Goal: Contribute content: Contribute content

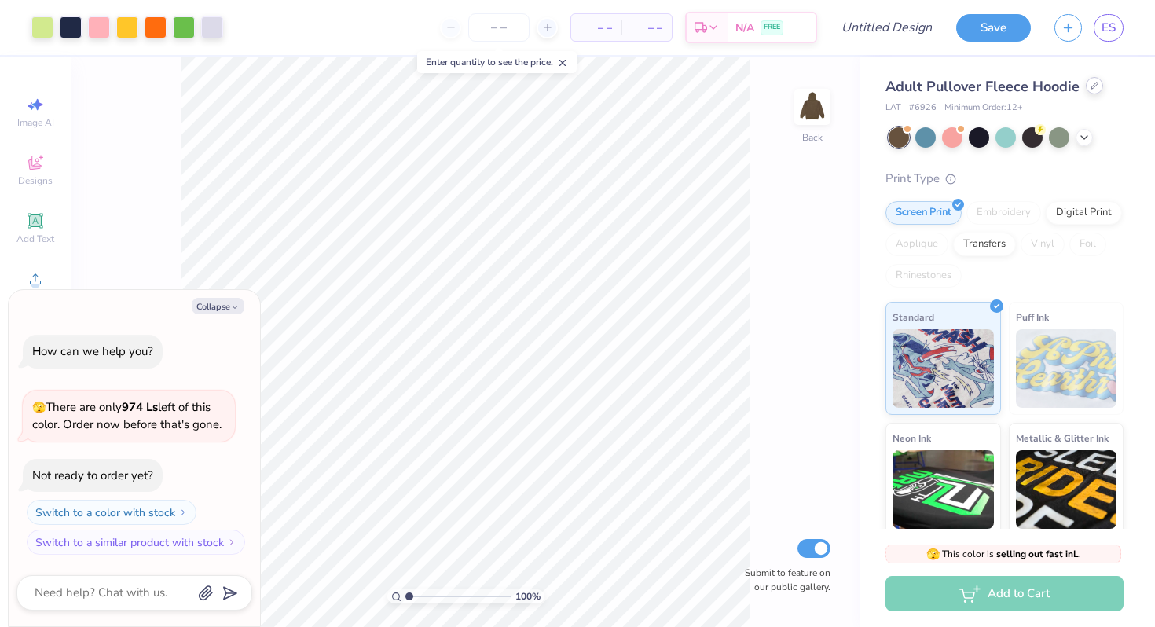
click at [1093, 93] on div at bounding box center [1094, 85] width 17 height 17
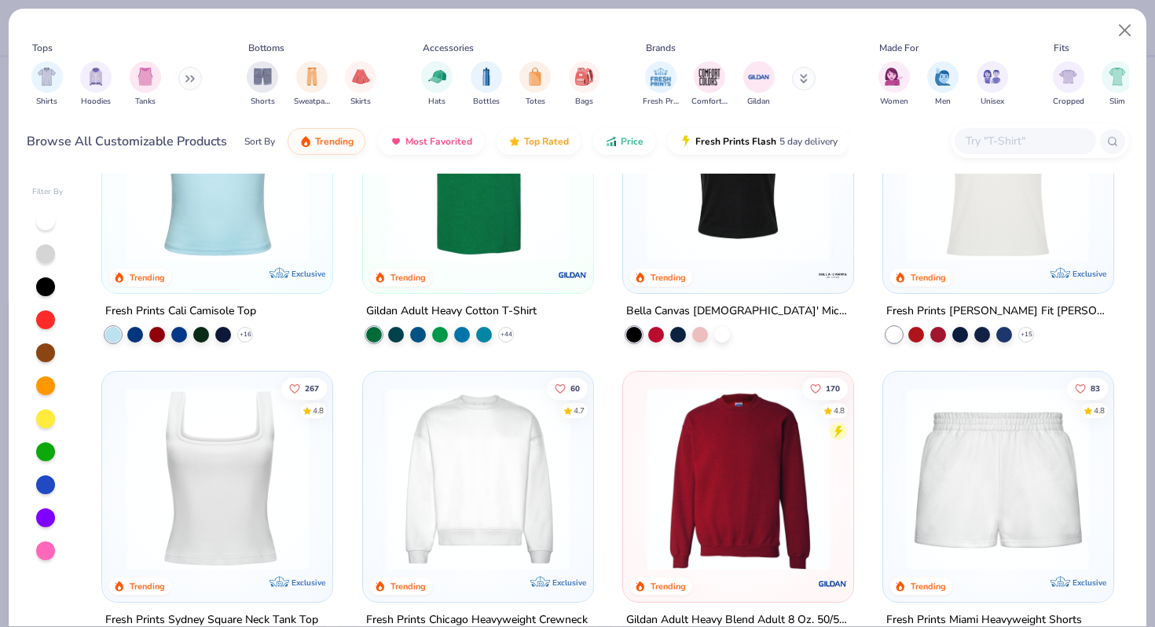
scroll to position [616, 0]
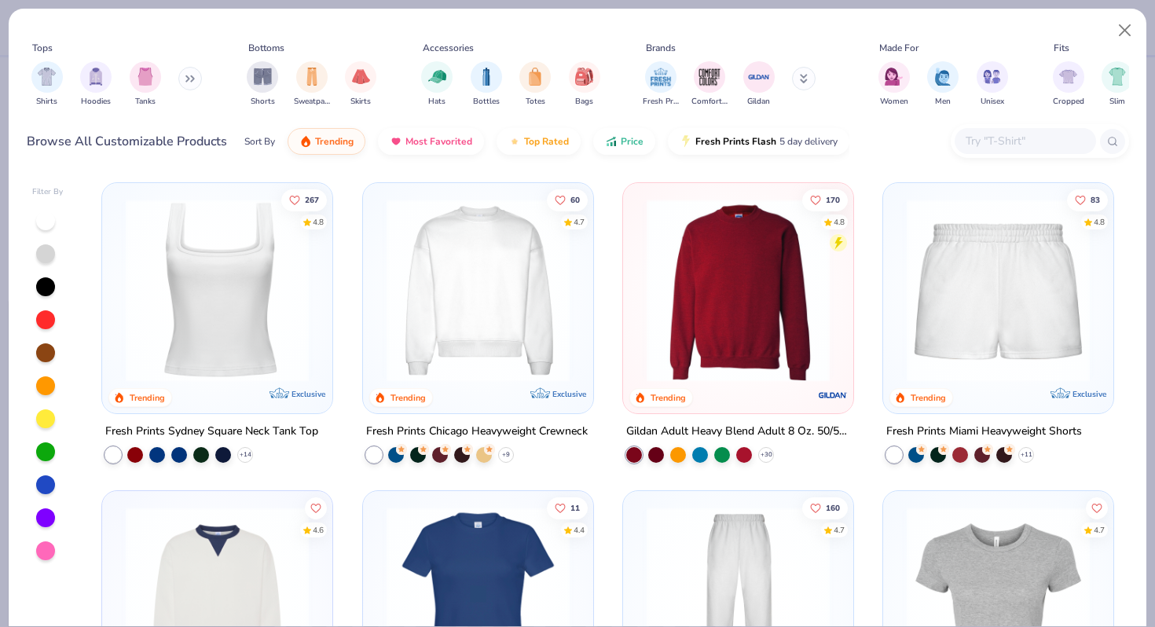
click at [699, 357] on img at bounding box center [738, 289] width 199 height 183
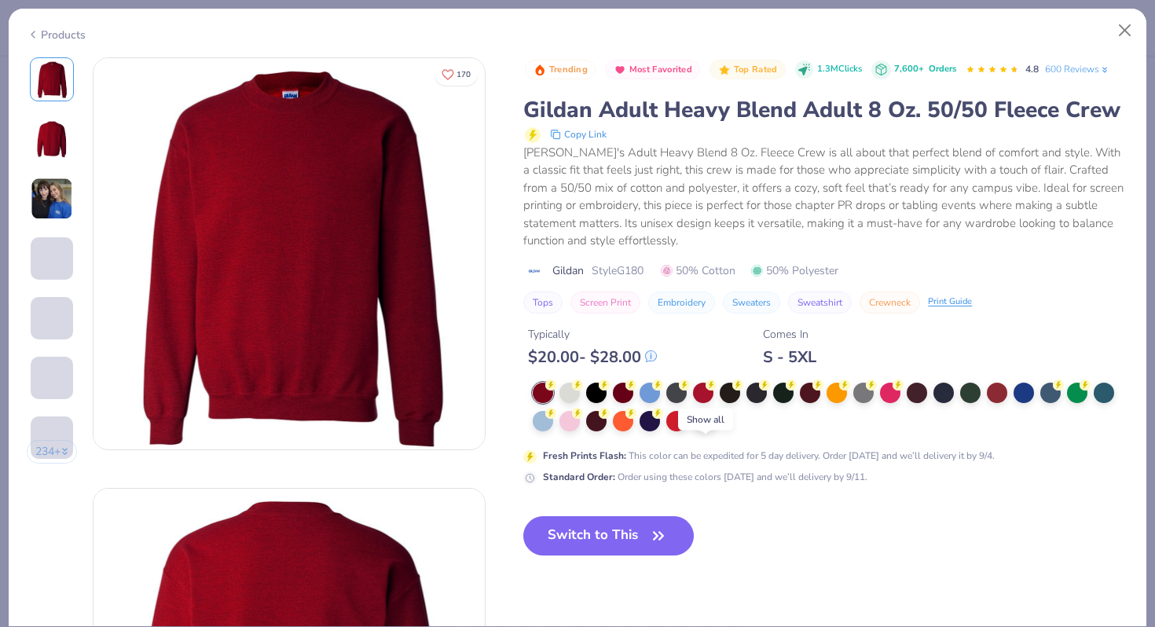
click at [701, 427] on icon at bounding box center [704, 421] width 13 height 13
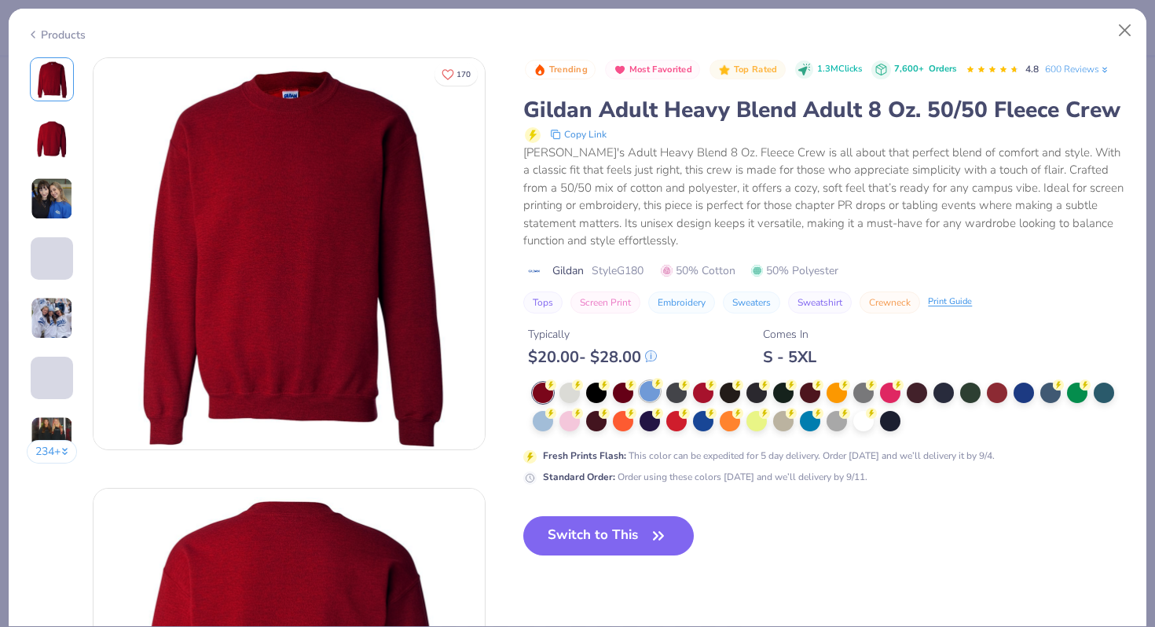
click at [647, 401] on div at bounding box center [650, 391] width 20 height 20
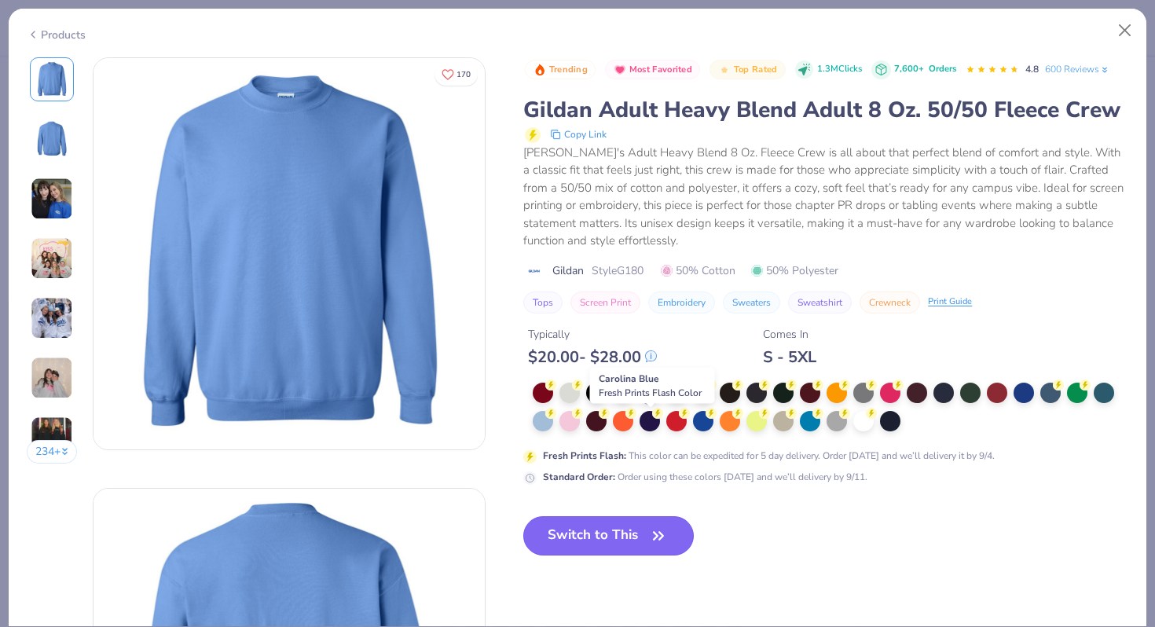
click at [619, 555] on button "Switch to This" at bounding box center [608, 535] width 170 height 39
click at [625, 555] on button "Switch to This" at bounding box center [608, 535] width 170 height 39
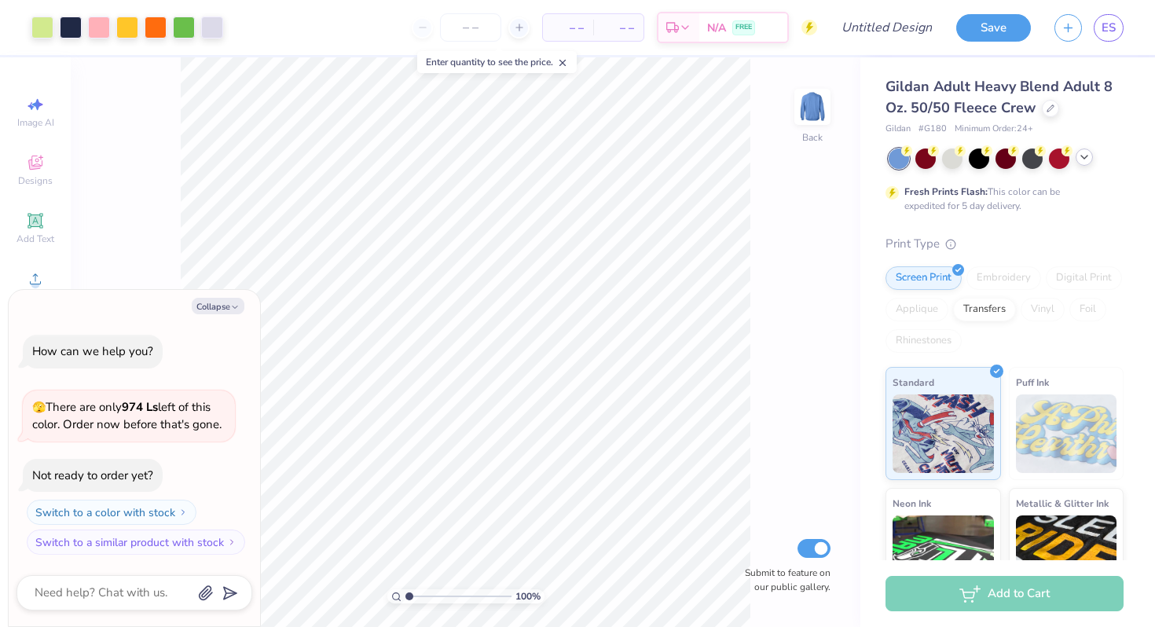
click at [1087, 154] on icon at bounding box center [1084, 157] width 13 height 13
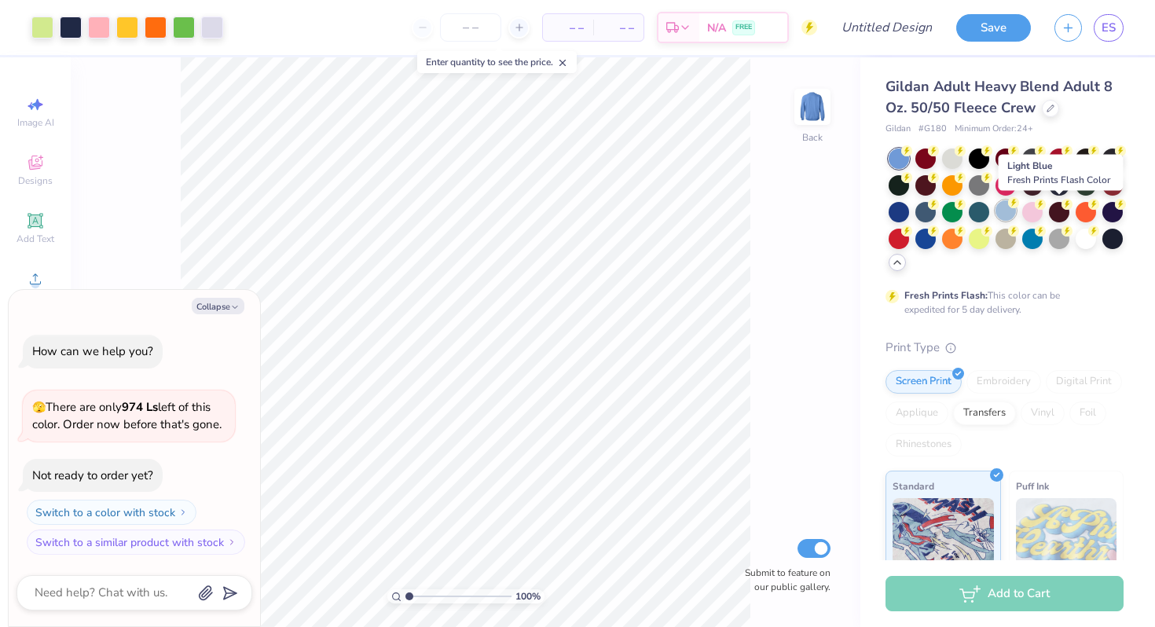
click at [1016, 214] on div at bounding box center [1005, 210] width 20 height 20
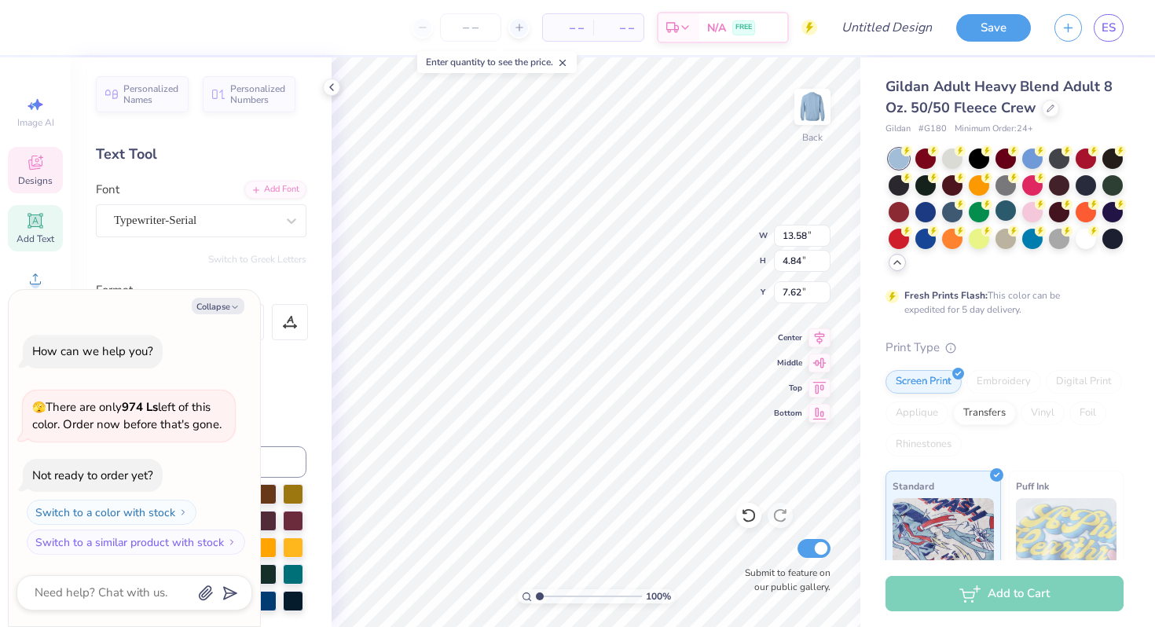
scroll to position [13, 3]
type textarea "x"
type textarea "DPHI"
type textarea "x"
type textarea "DPH"
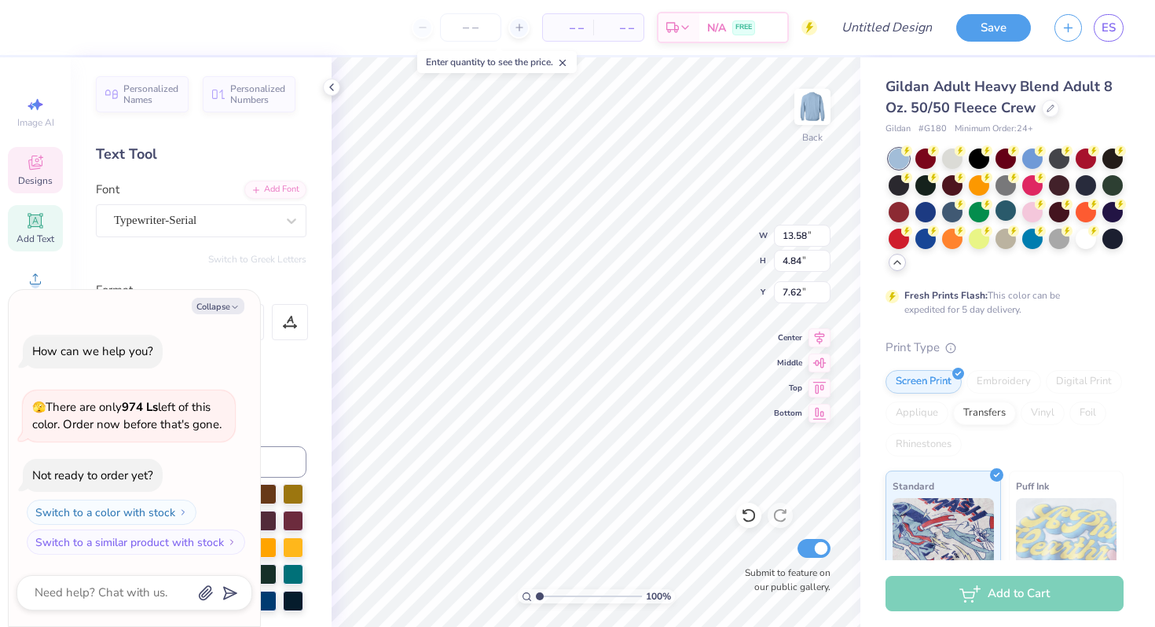
type textarea "x"
type textarea "DP"
type textarea "x"
type textarea "D"
type textarea "x"
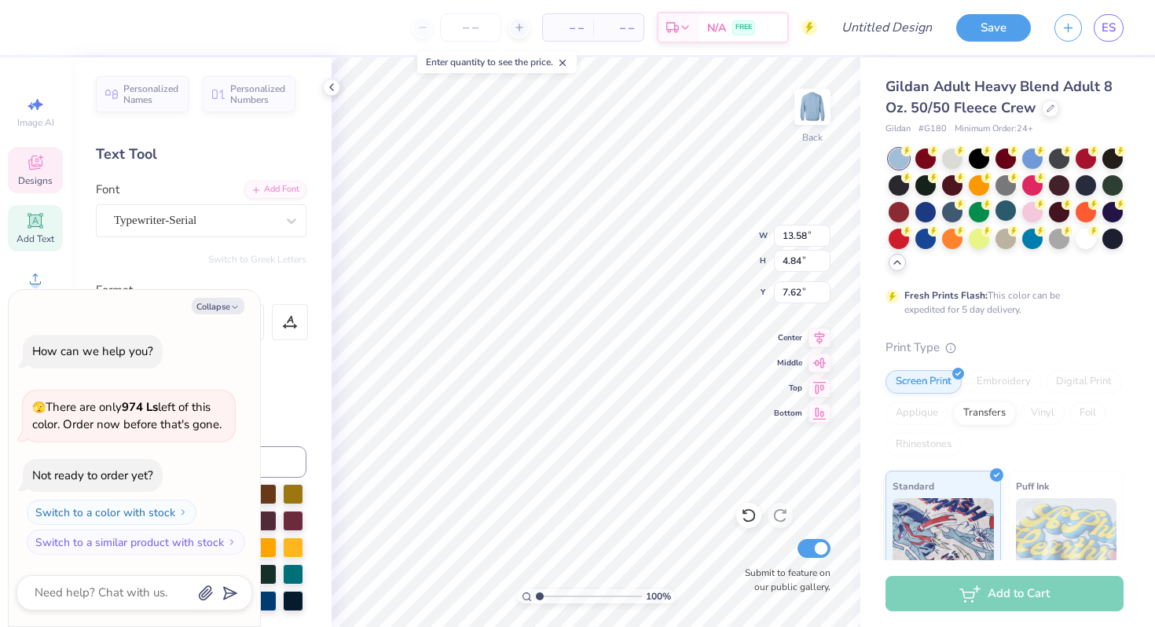
scroll to position [13, 2]
type textarea "x"
type textarea "H"
type textarea "x"
type textarea "Hi"
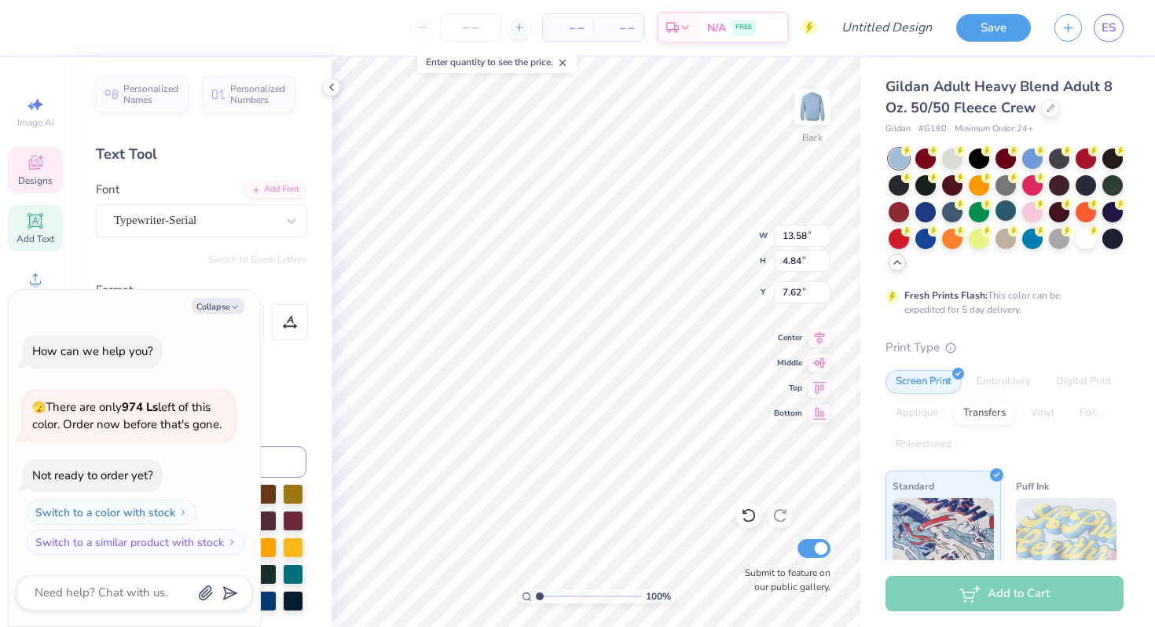
type textarea "x"
type textarea "Hip"
type textarea "x"
type textarea "Hip"
type textarea "x"
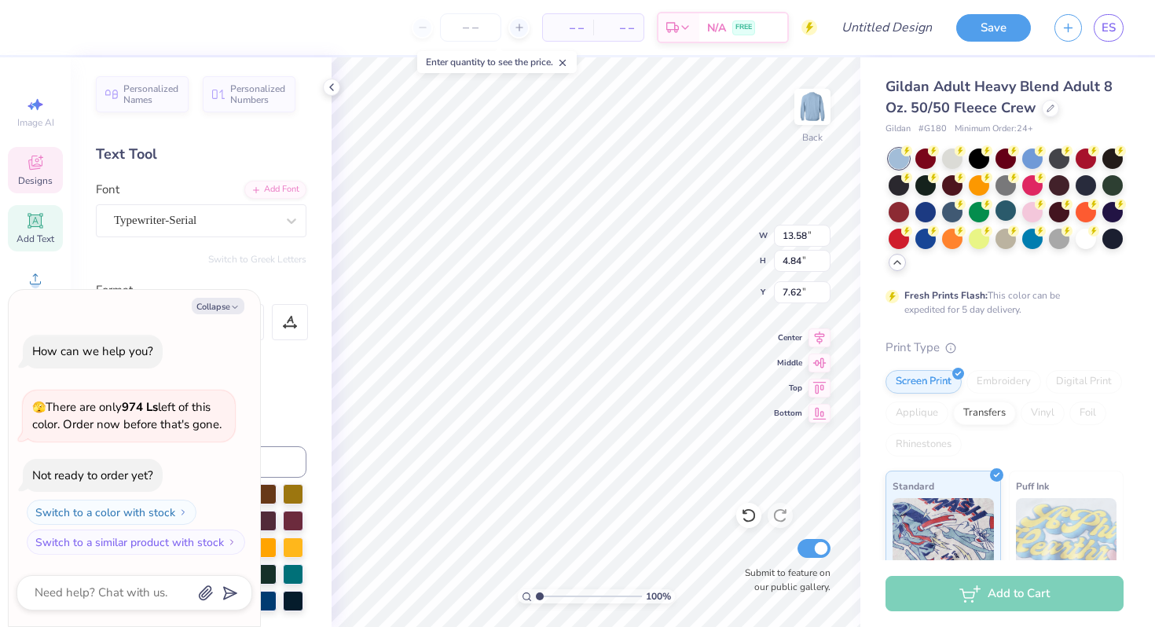
type textarea "Hi"
type textarea "x"
type textarea "H"
type textarea "x"
type textarea "HI"
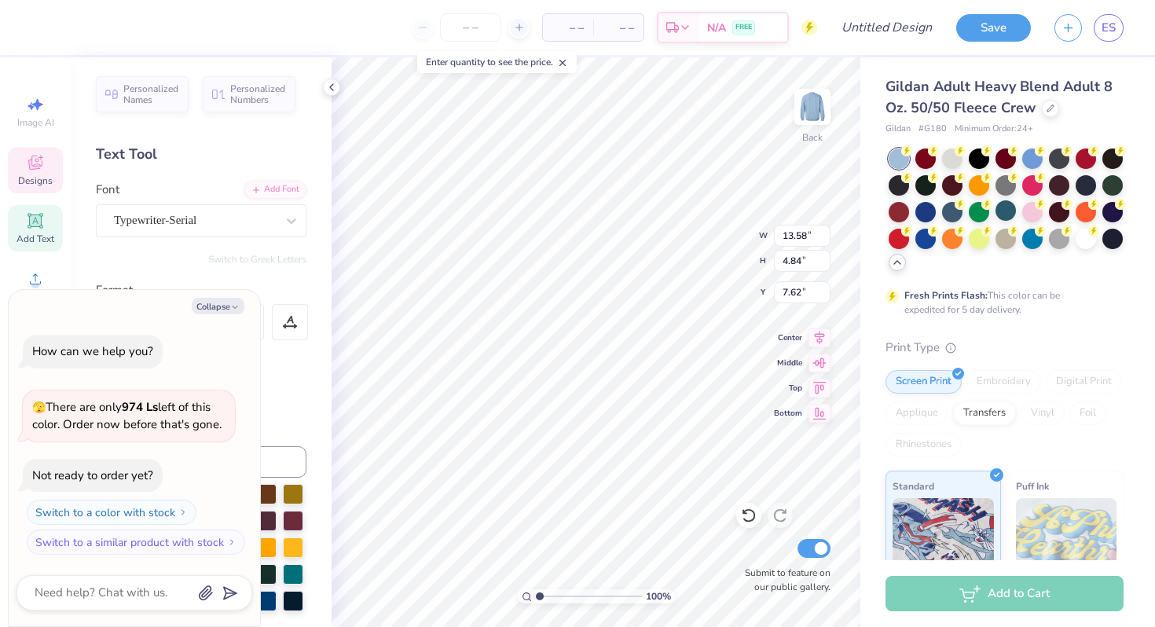
type textarea "x"
type textarea "HIp"
type textarea "x"
type textarea "HI"
type textarea "x"
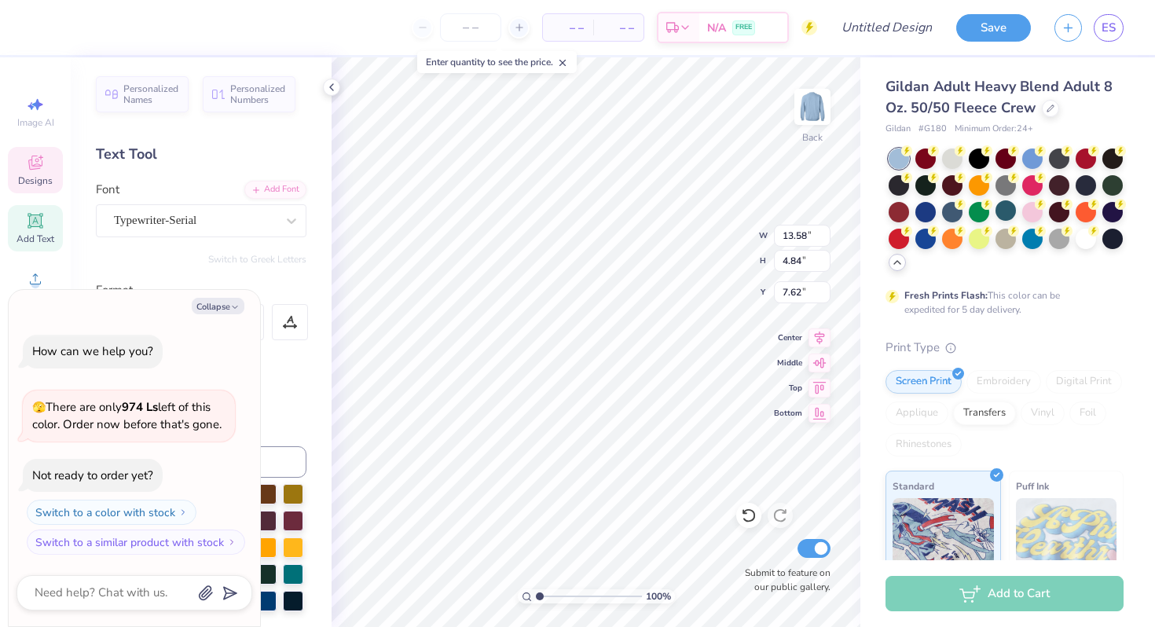
type textarea "HIP"
type textarea "x"
type textarea "HIPS"
type textarea "x"
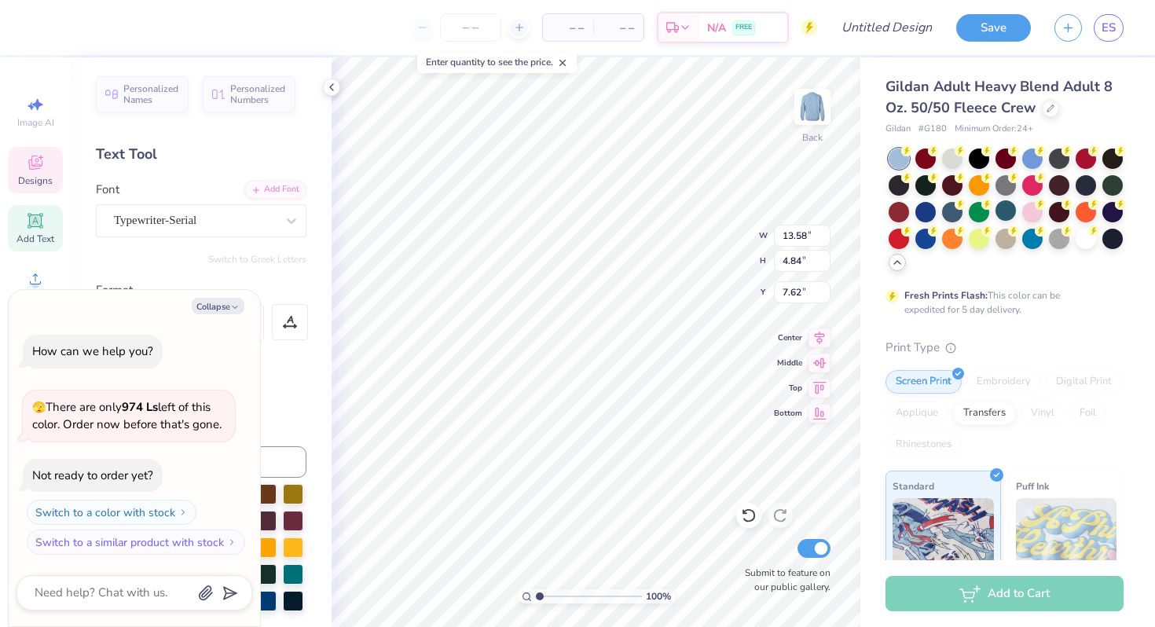
type textarea "HIPS"
type textarea "x"
type textarea "HIPS '"
type textarea "x"
type textarea "HIPS 'N"
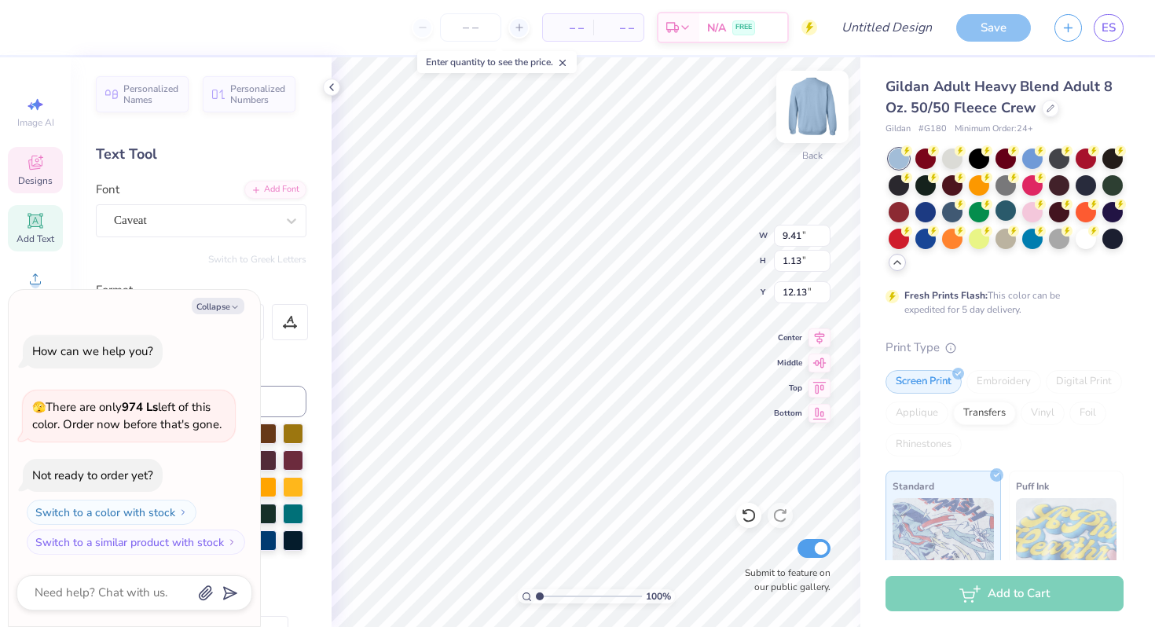
scroll to position [13, 2]
type textarea "x"
type input "15.15"
type input "4.97"
type input "7.56"
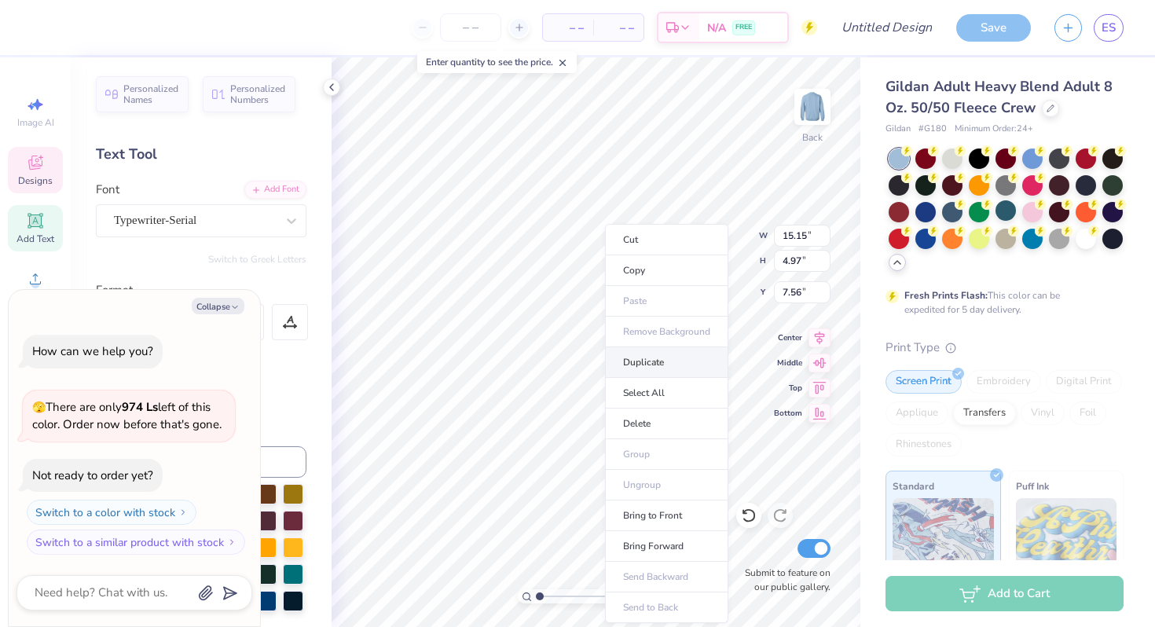
click at [637, 373] on li "Duplicate" at bounding box center [666, 362] width 123 height 31
type textarea "x"
type input "15.00"
type input "4.92"
type input "8.59"
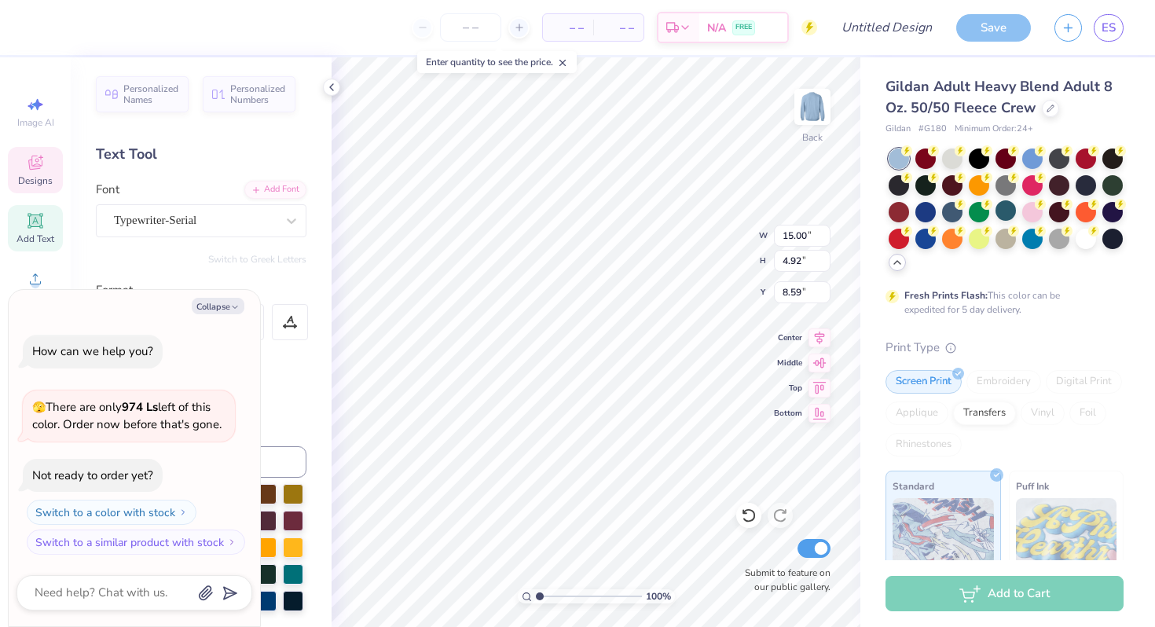
type textarea "x"
type input "14.26"
click at [228, 310] on button "Collapse" at bounding box center [218, 306] width 53 height 16
type textarea "x"
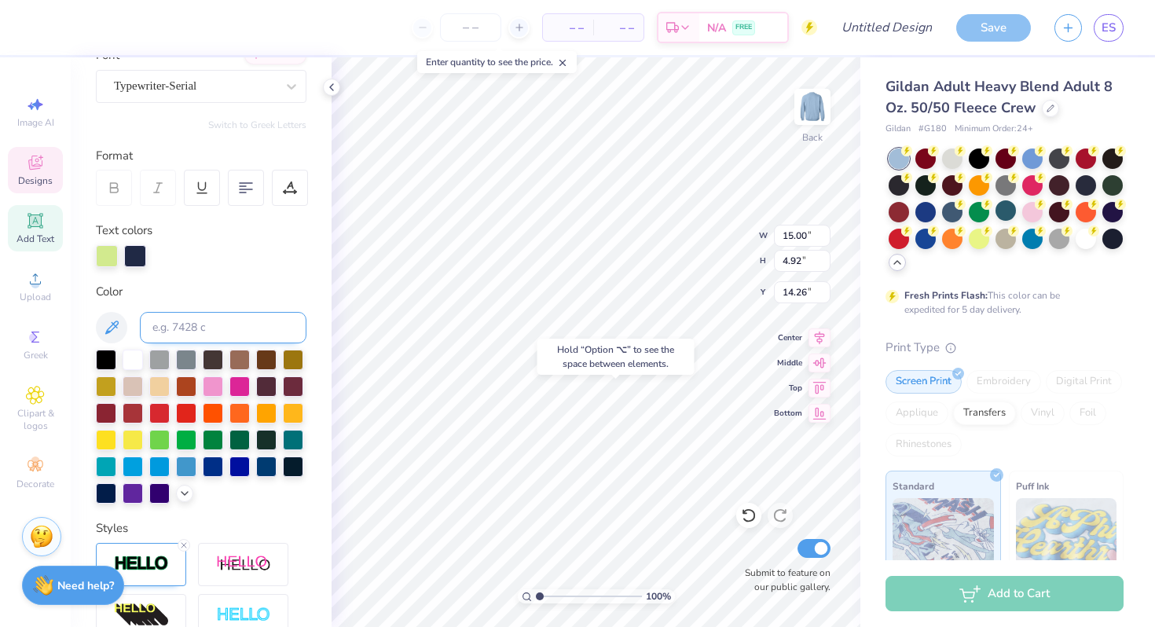
scroll to position [374, 0]
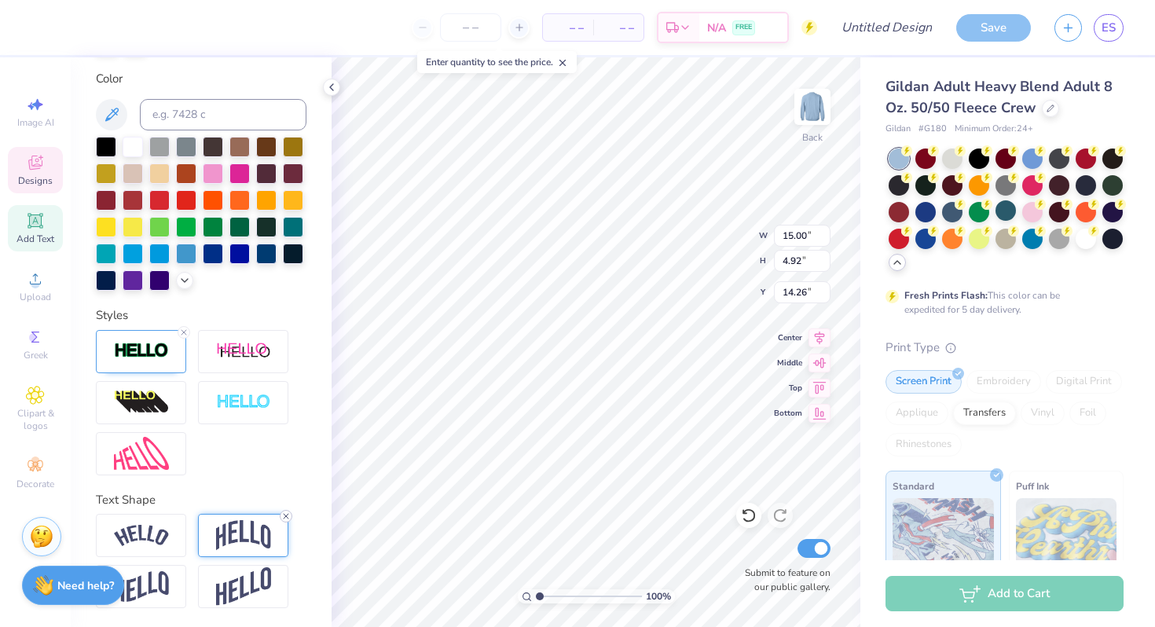
click at [283, 516] on icon at bounding box center [285, 515] width 9 height 9
type input "2.98"
type input "15.72"
type textarea "H"
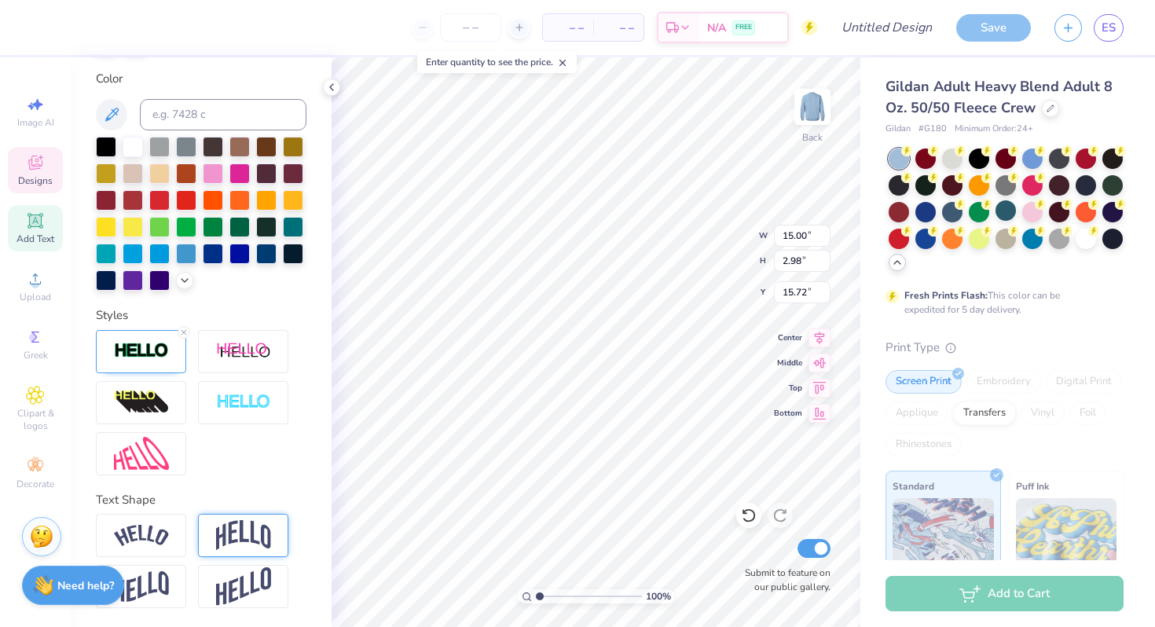
scroll to position [13, 4]
type textarea "HARMONY"
type input "8.49"
type input "1.14"
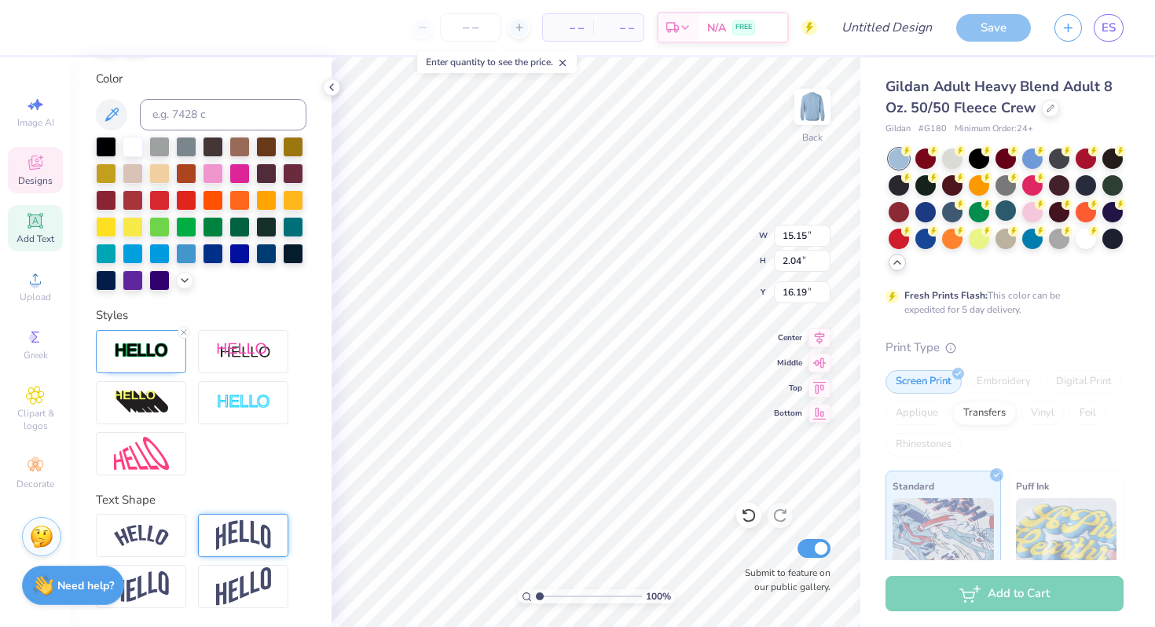
type input "17.09"
type input "10.35"
type input "1.39"
type input "17.74"
click at [756, 513] on icon at bounding box center [749, 516] width 16 height 16
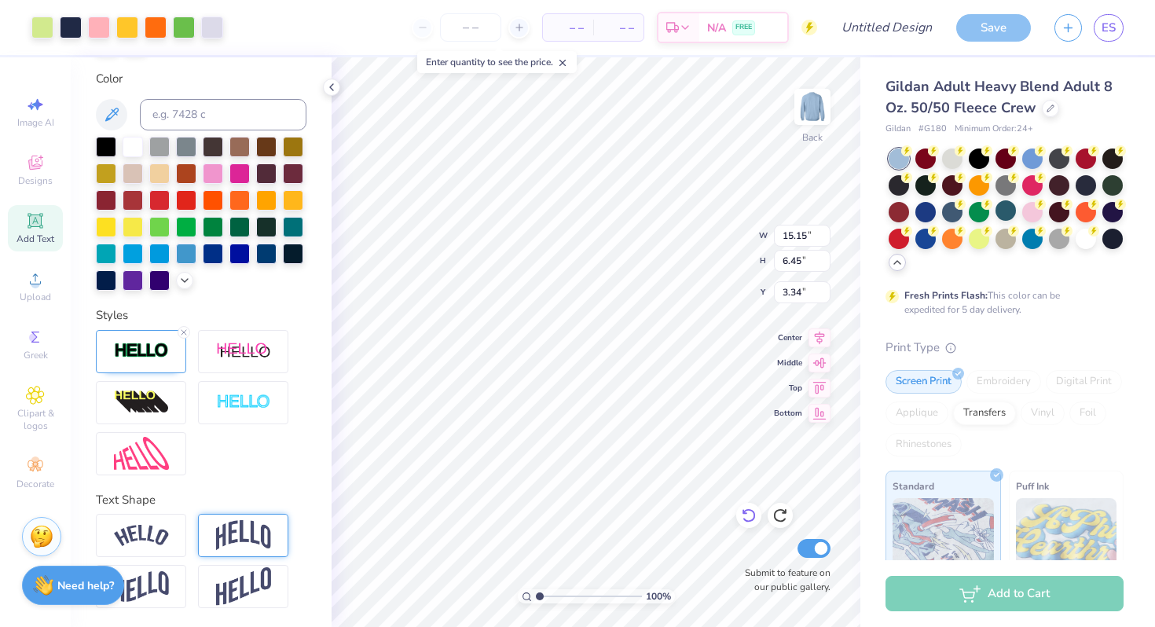
type input "6.82"
type input "3.30"
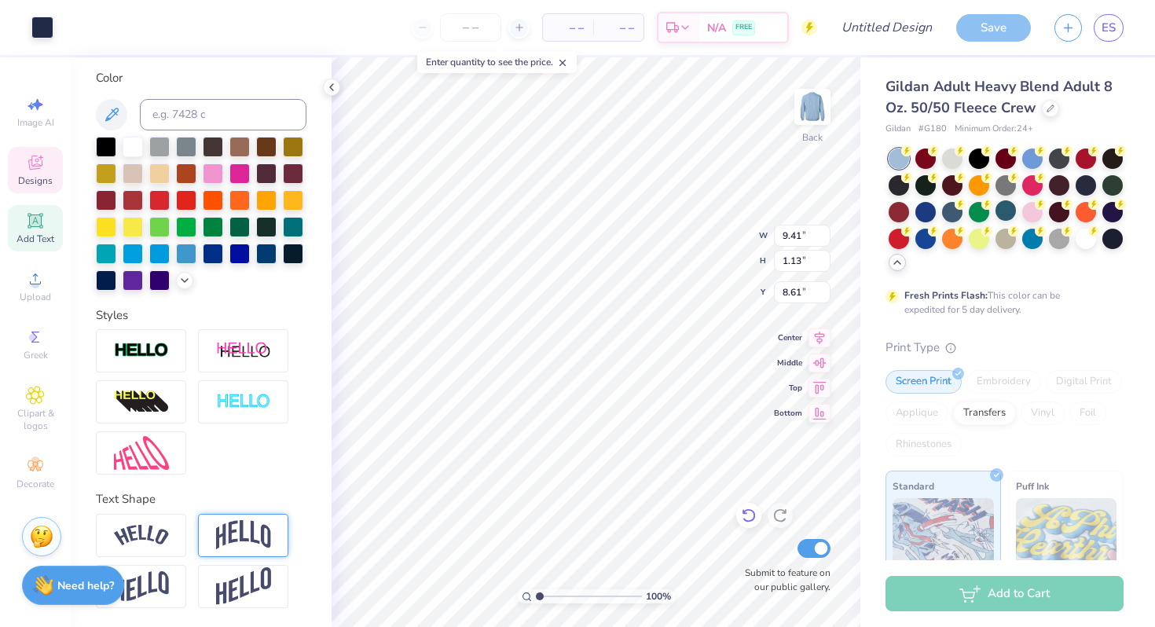
scroll to position [313, 0]
type input "13.90"
type input "10.35"
type input "1.39"
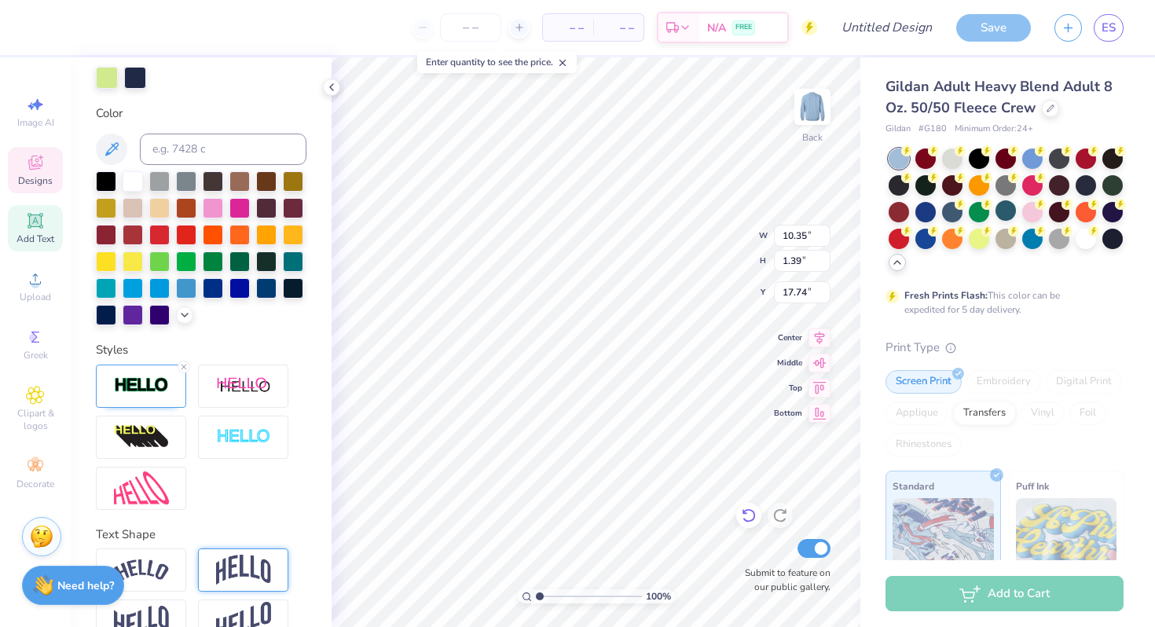
scroll to position [374, 0]
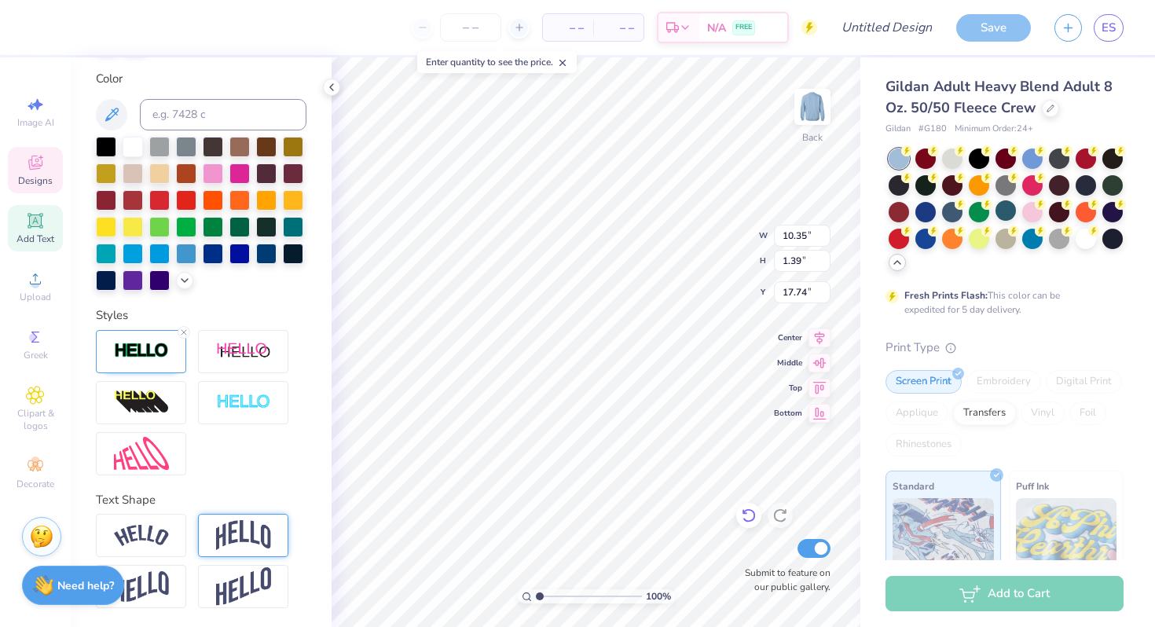
type input "8.51"
click at [1109, 26] on span "ES" at bounding box center [1108, 28] width 14 height 18
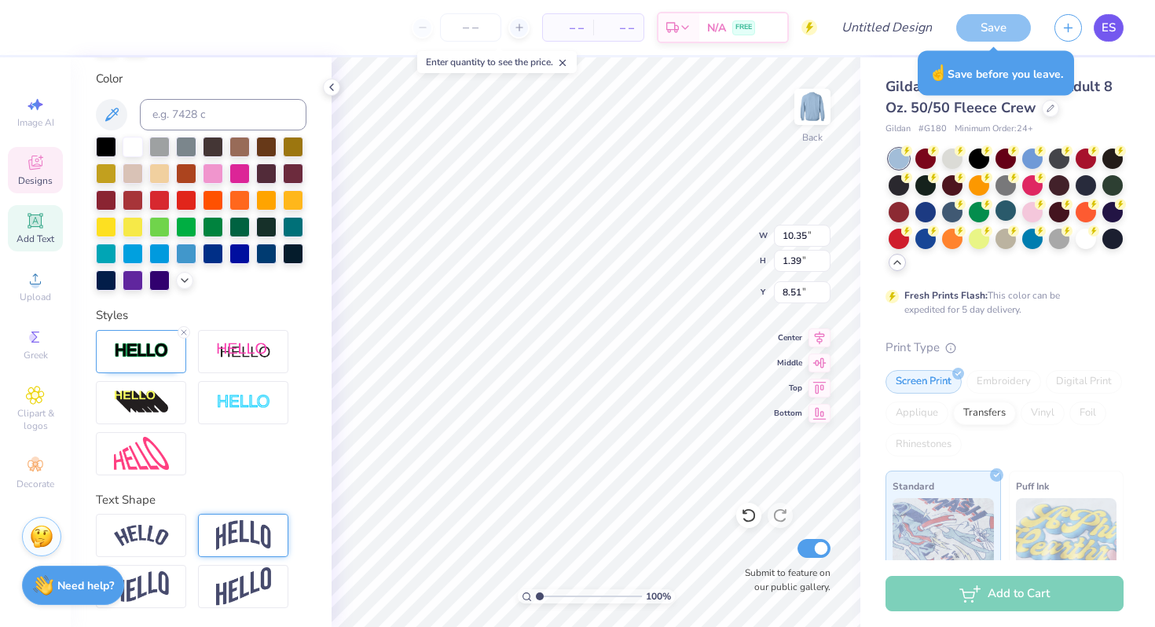
click at [1112, 22] on span "ES" at bounding box center [1108, 28] width 14 height 18
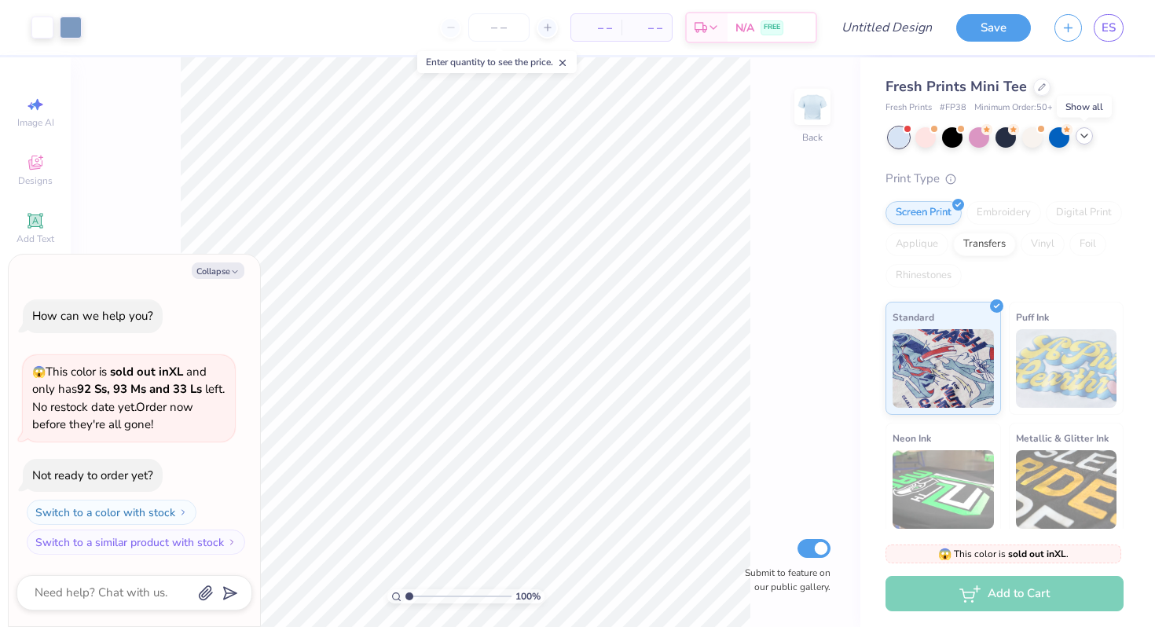
click at [1087, 142] on div at bounding box center [1084, 135] width 17 height 17
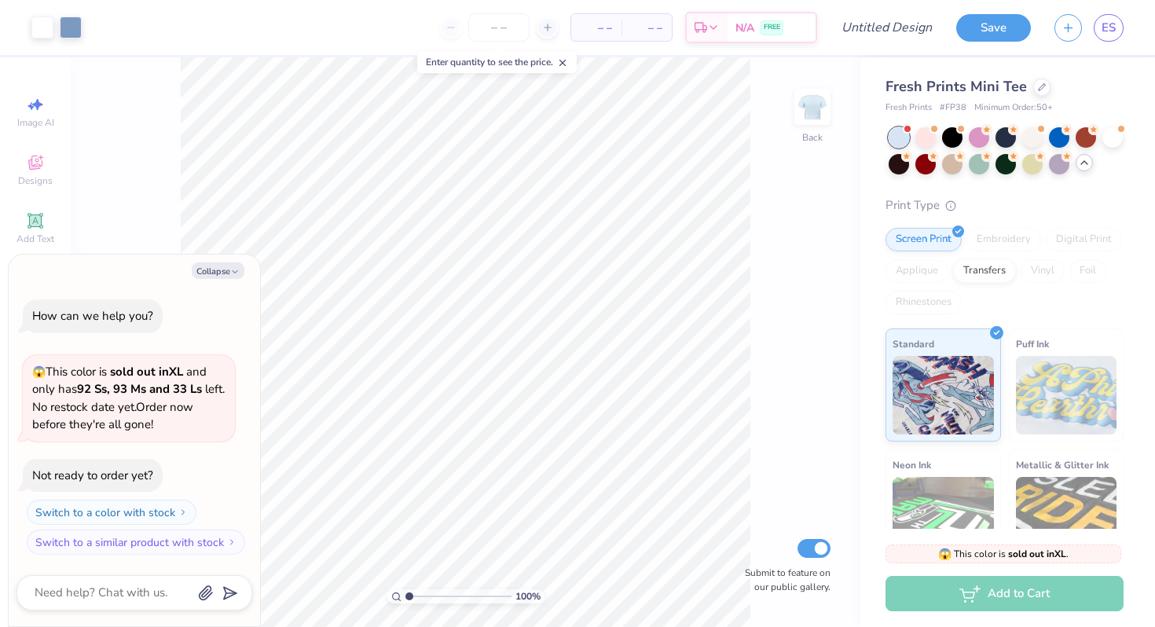
click at [1032, 93] on div "Fresh Prints Mini Tee" at bounding box center [1004, 86] width 238 height 21
click at [1035, 90] on div at bounding box center [1041, 85] width 17 height 17
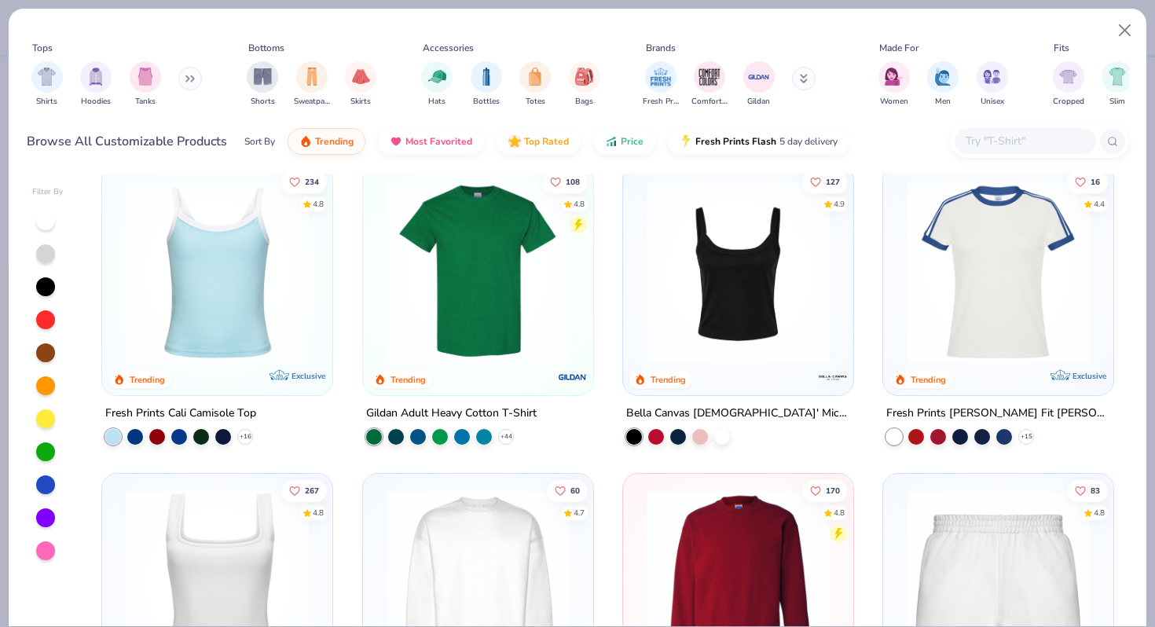
scroll to position [425, 0]
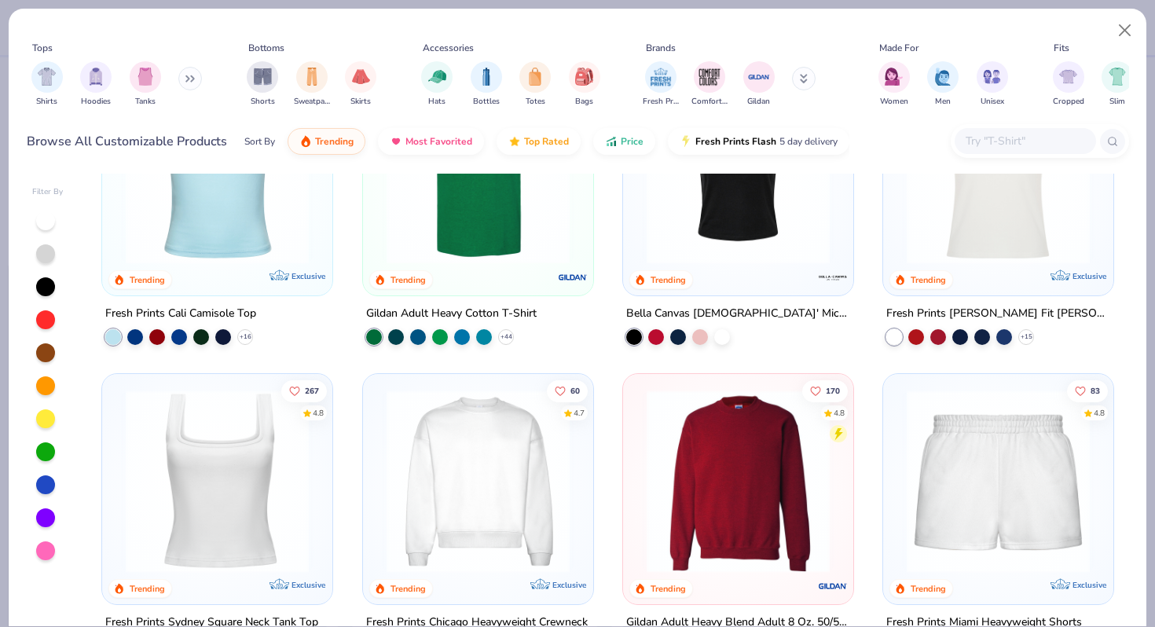
click at [745, 478] on img at bounding box center [738, 480] width 199 height 183
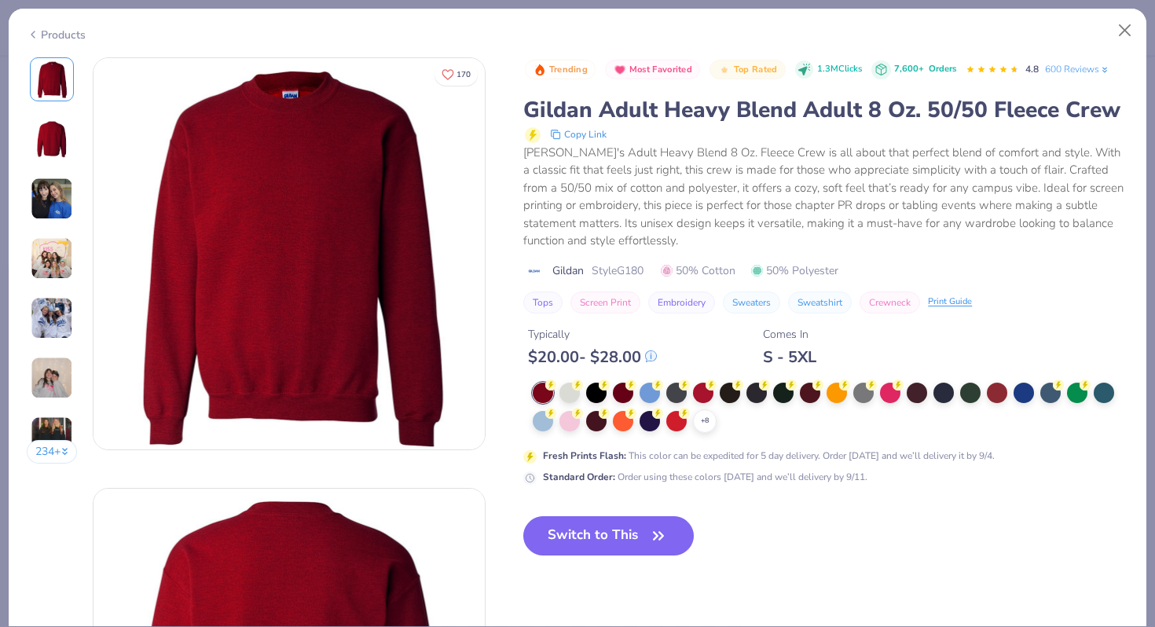
click at [544, 431] on div at bounding box center [543, 421] width 20 height 20
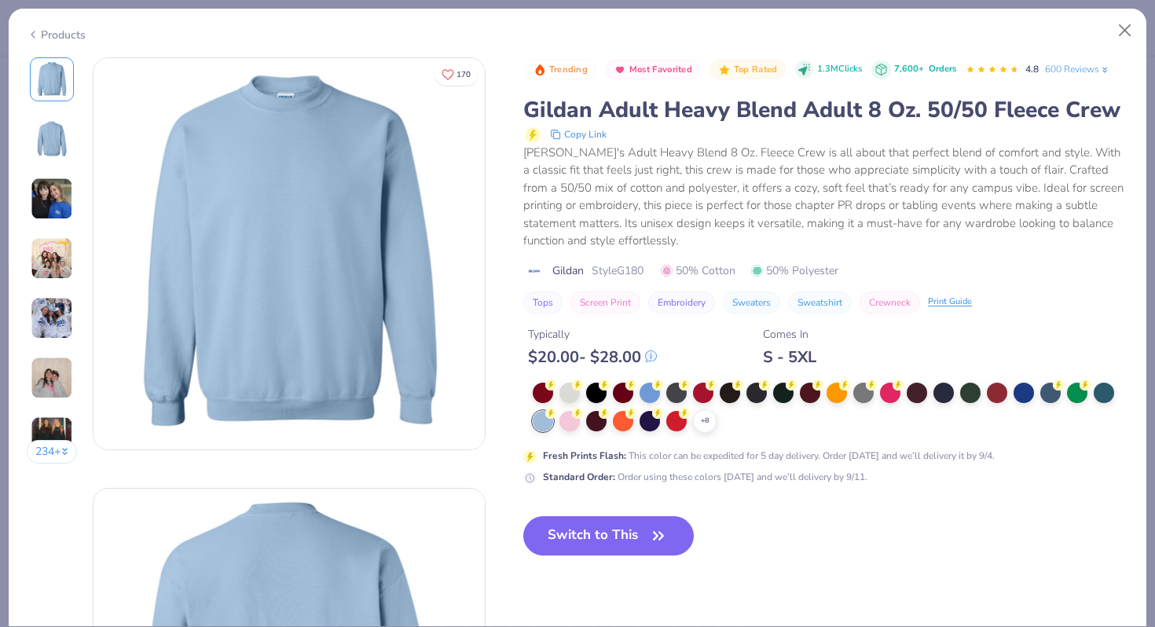
click at [589, 555] on button "Switch to This" at bounding box center [608, 535] width 170 height 39
click at [627, 555] on button "Switch to This" at bounding box center [608, 535] width 170 height 39
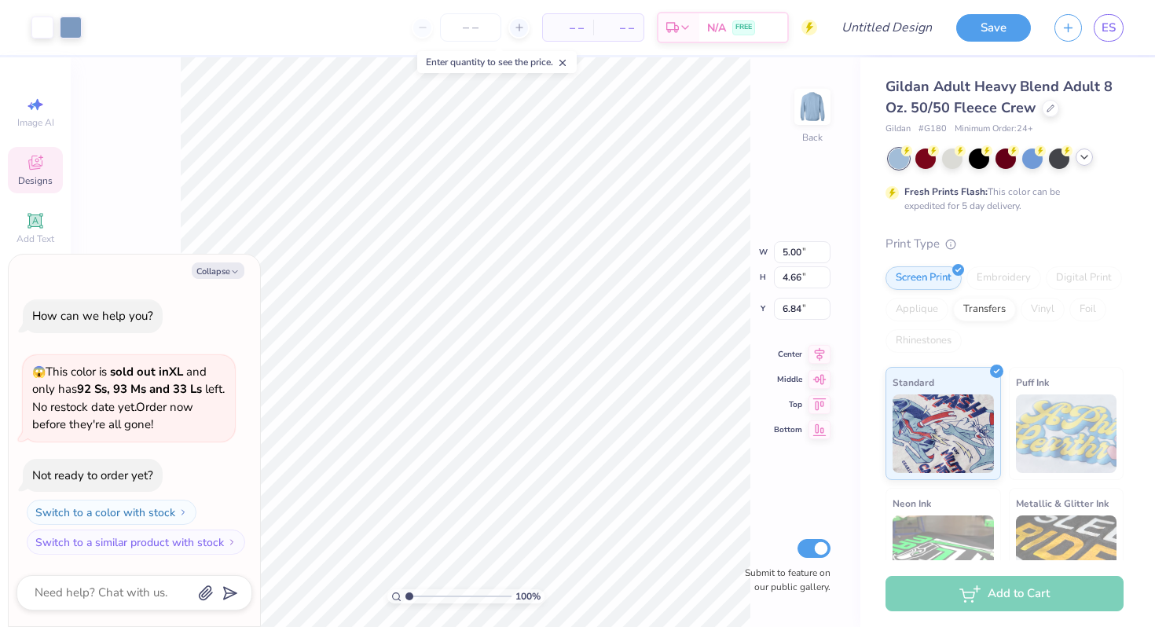
type textarea "x"
type input "3.00"
type textarea "x"
type input "12.16"
type input "11.34"
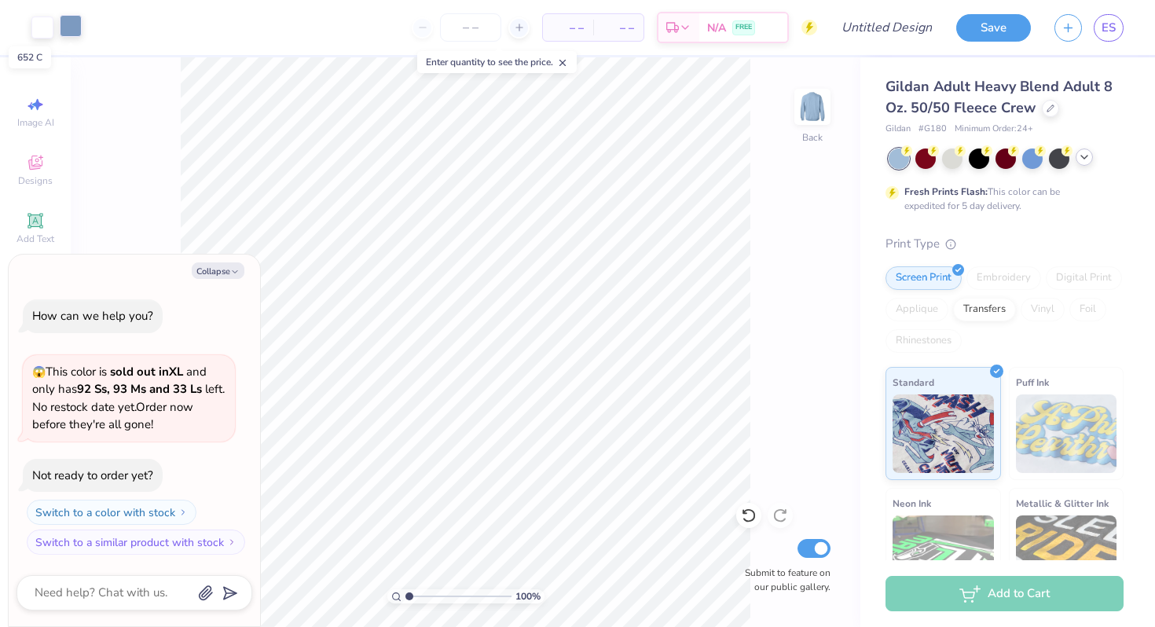
click at [65, 28] on div at bounding box center [71, 26] width 22 height 22
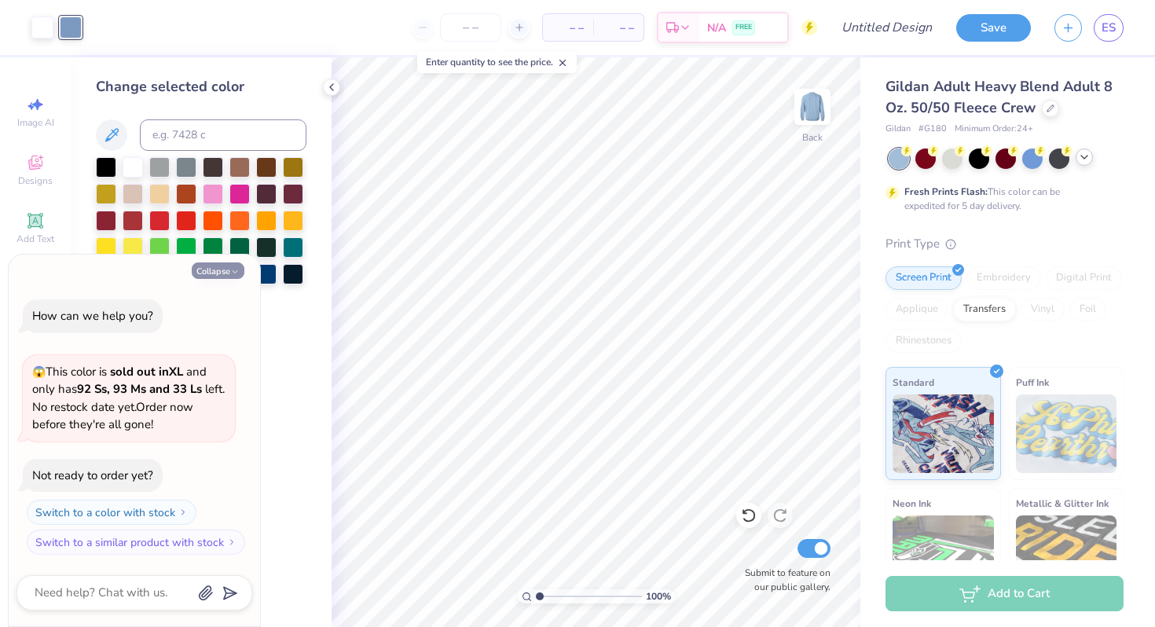
click at [222, 271] on button "Collapse" at bounding box center [218, 270] width 53 height 16
type textarea "x"
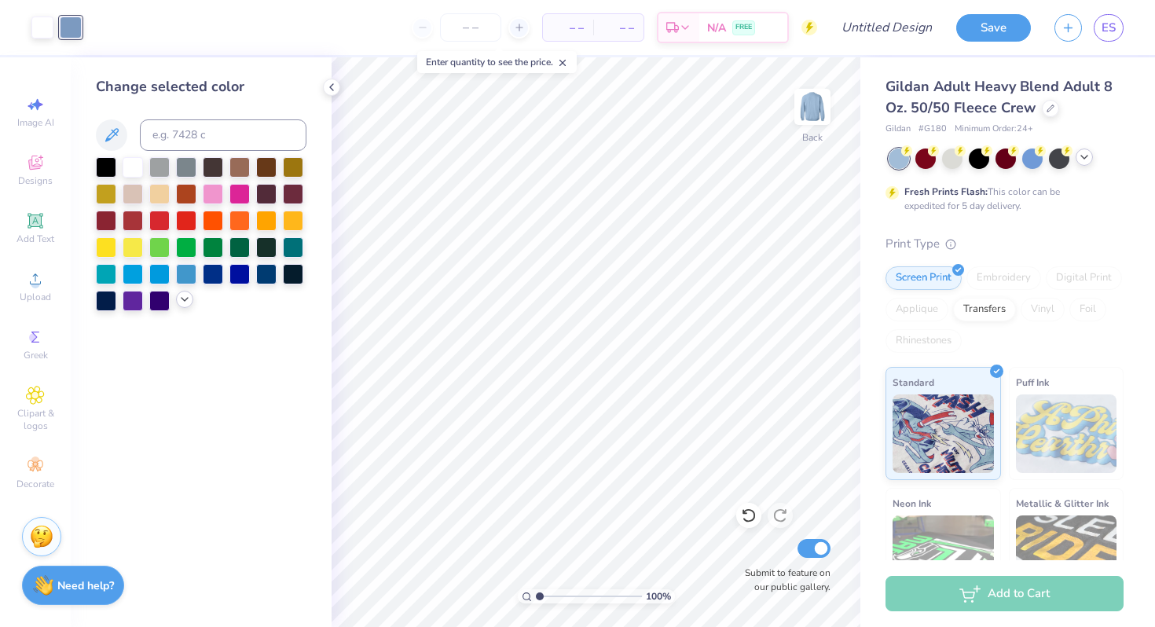
click at [181, 299] on icon at bounding box center [184, 299] width 13 height 13
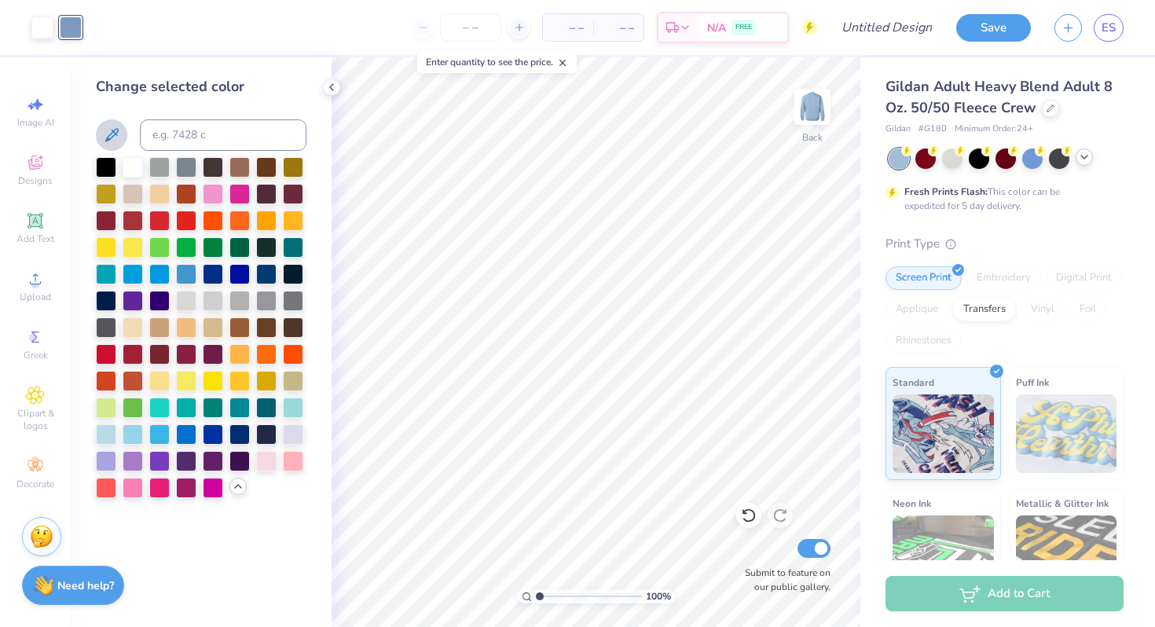
click at [114, 127] on icon at bounding box center [111, 135] width 19 height 19
click at [115, 139] on icon at bounding box center [111, 135] width 19 height 19
click at [114, 135] on icon at bounding box center [111, 135] width 19 height 19
click at [111, 131] on icon at bounding box center [111, 135] width 19 height 19
click at [240, 489] on icon at bounding box center [238, 486] width 13 height 13
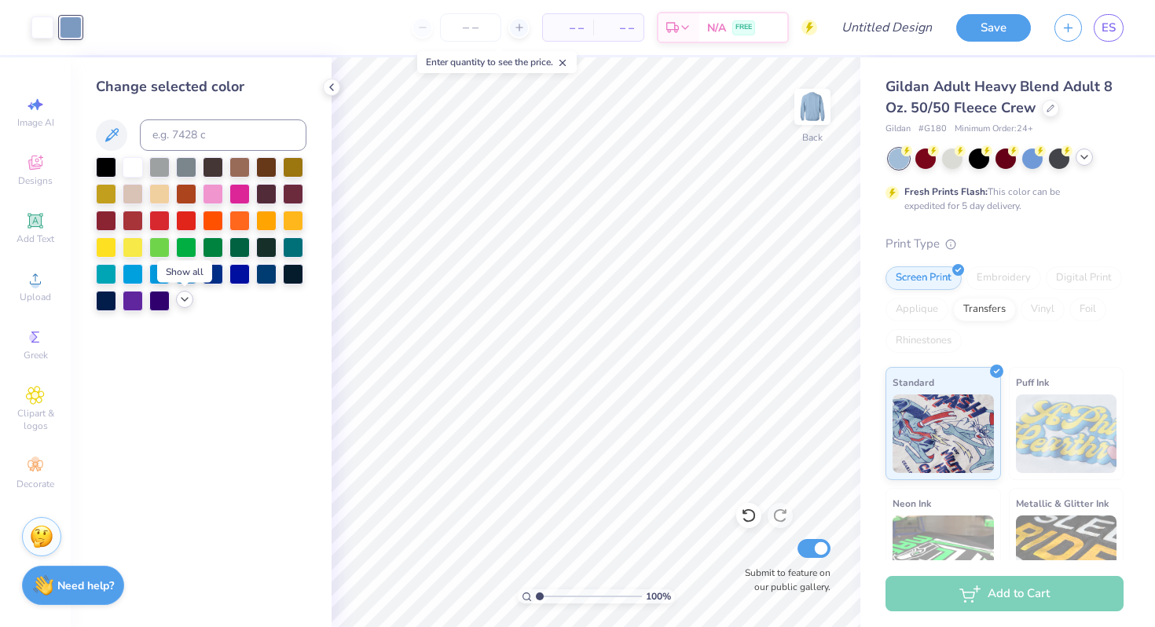
click at [182, 297] on icon at bounding box center [184, 299] width 13 height 13
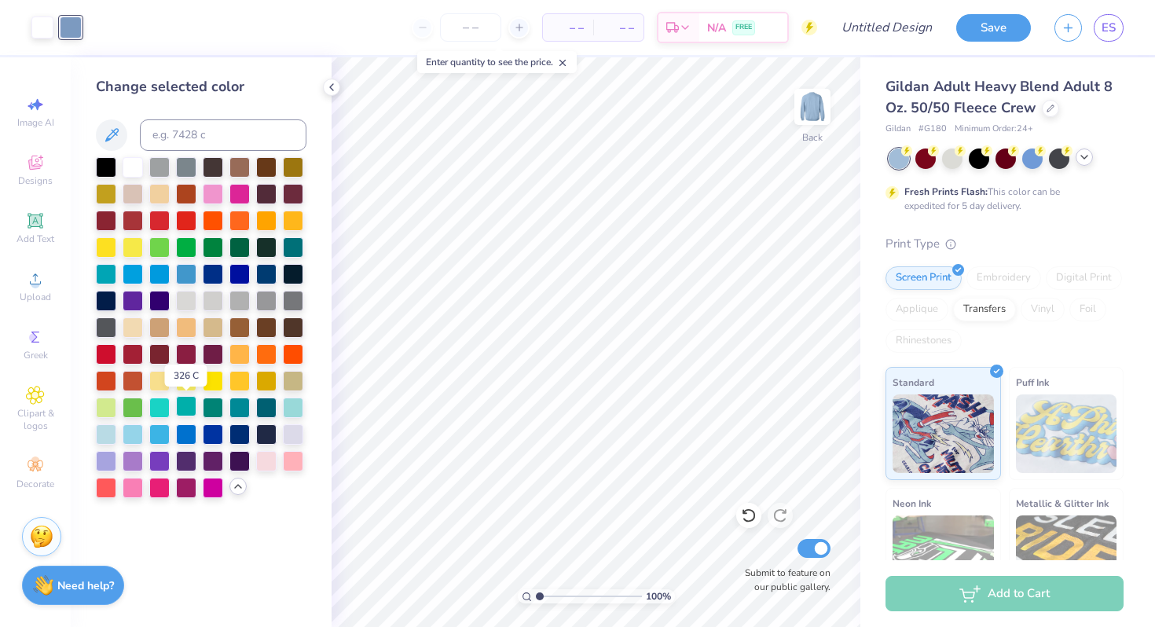
click at [182, 412] on div at bounding box center [186, 406] width 20 height 20
click at [157, 459] on div at bounding box center [159, 459] width 20 height 20
click at [209, 489] on div at bounding box center [213, 486] width 20 height 20
click at [746, 512] on icon at bounding box center [749, 516] width 16 height 16
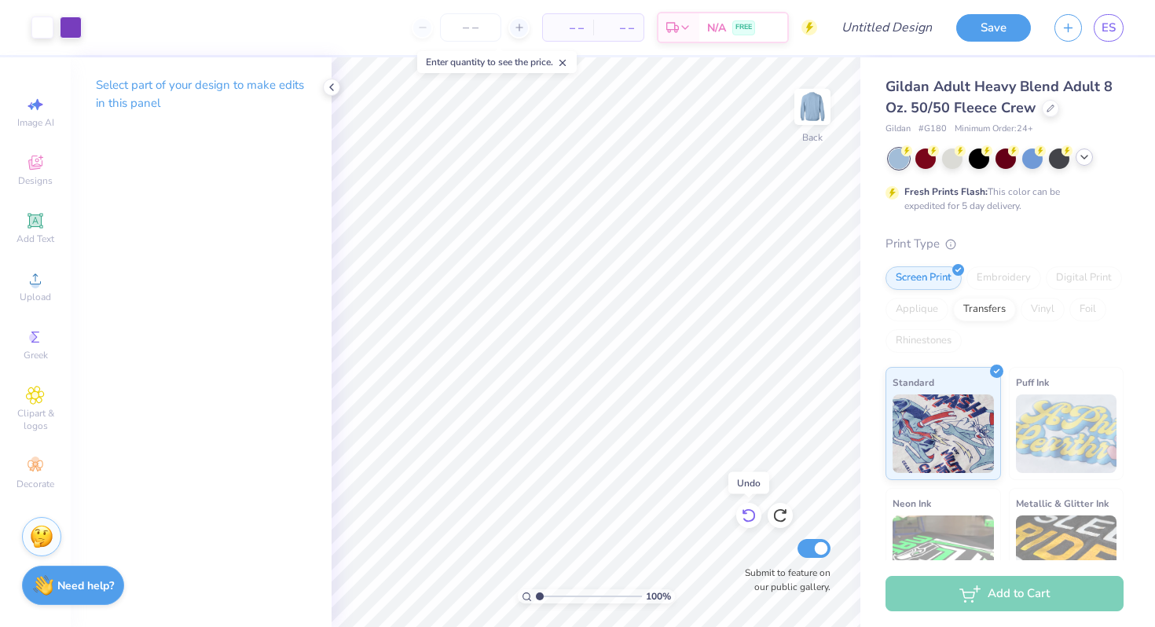
click at [746, 512] on icon at bounding box center [749, 516] width 16 height 16
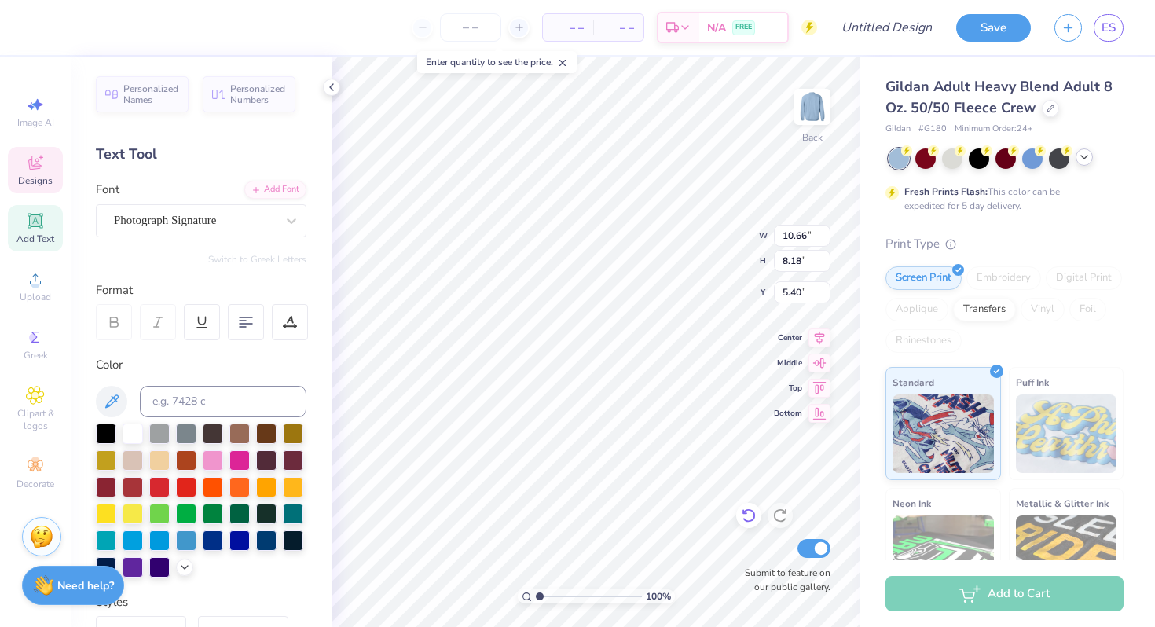
scroll to position [13, 2]
type textarea "g"
type textarea "Hips 'N"
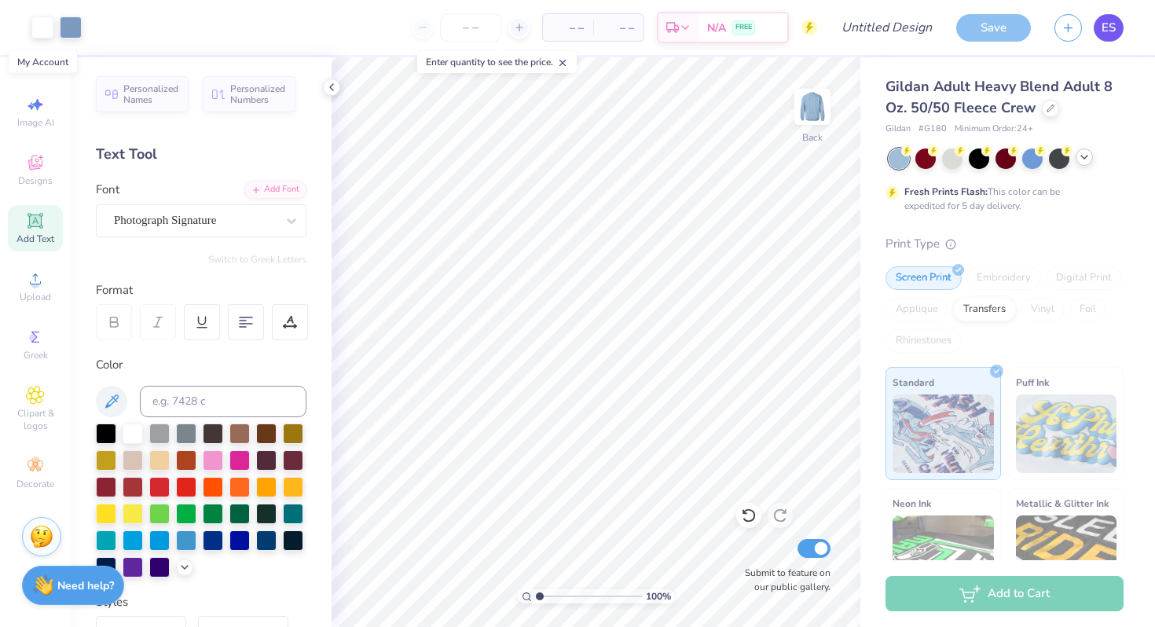
click at [1112, 36] on link "ES" at bounding box center [1109, 27] width 30 height 27
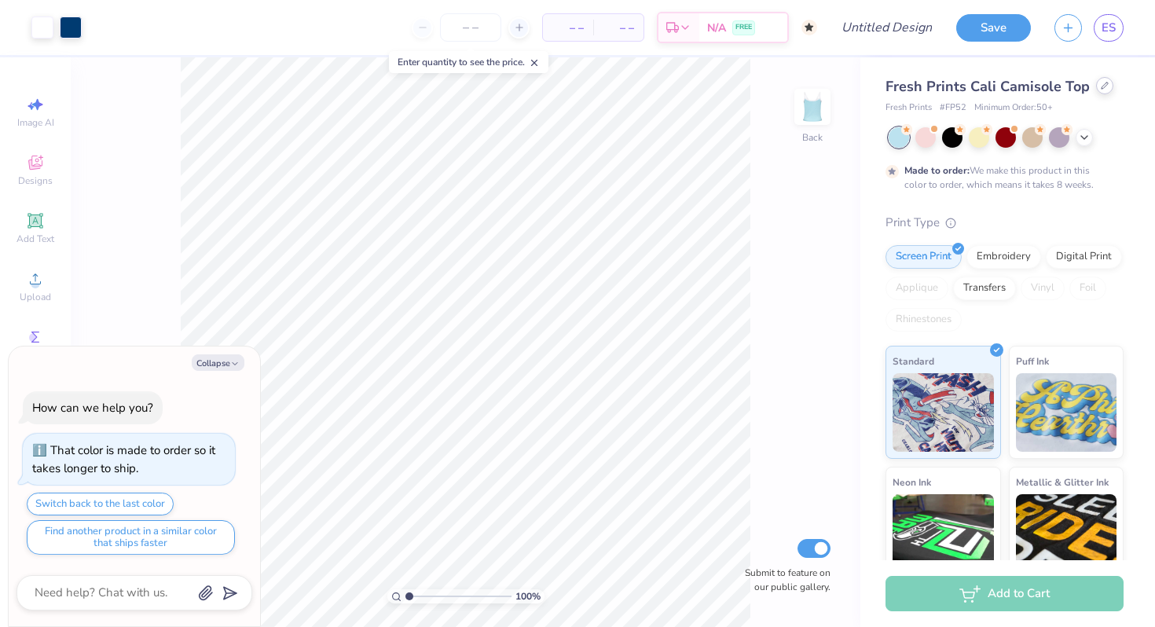
click at [1099, 90] on div at bounding box center [1104, 85] width 17 height 17
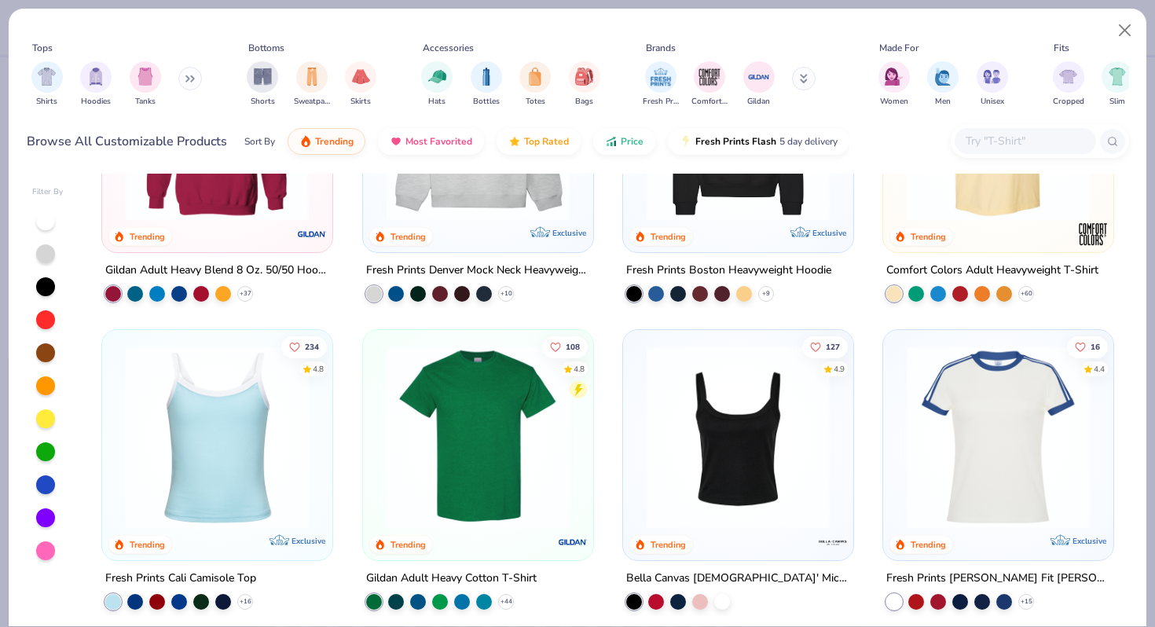
scroll to position [449, 0]
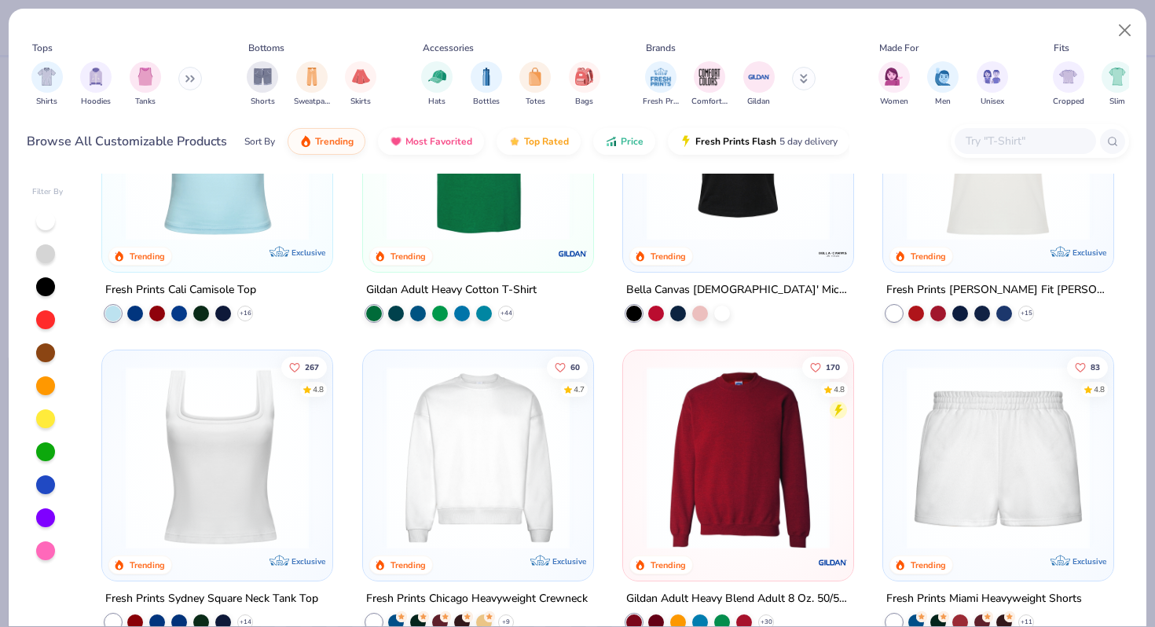
click at [772, 379] on img at bounding box center [738, 456] width 199 height 183
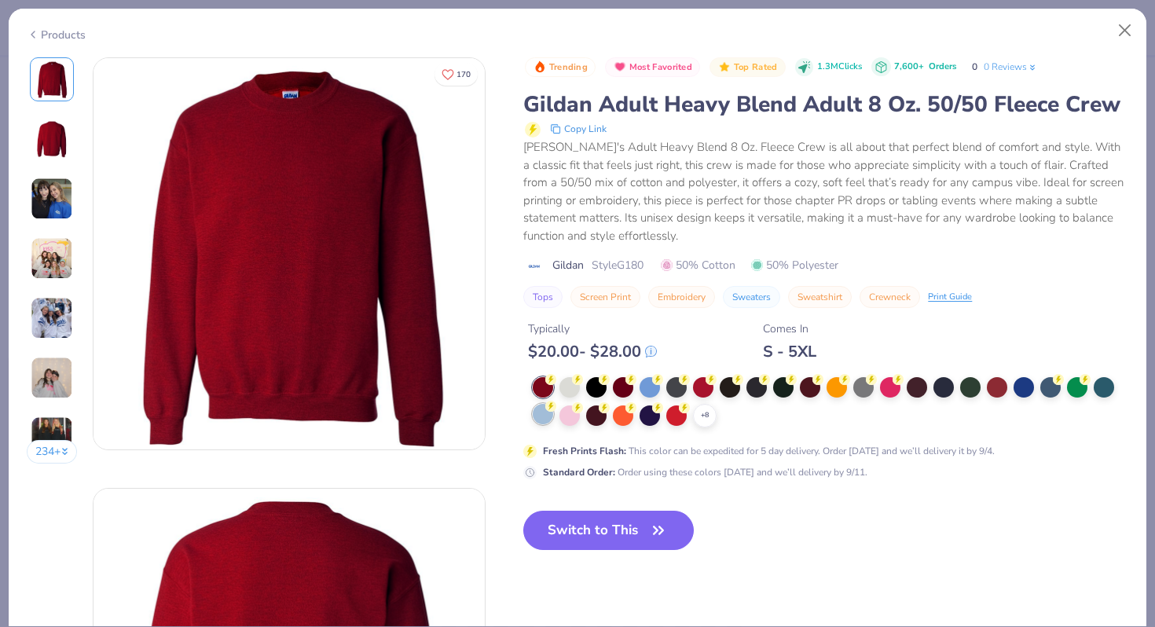
click at [547, 424] on div at bounding box center [543, 414] width 20 height 20
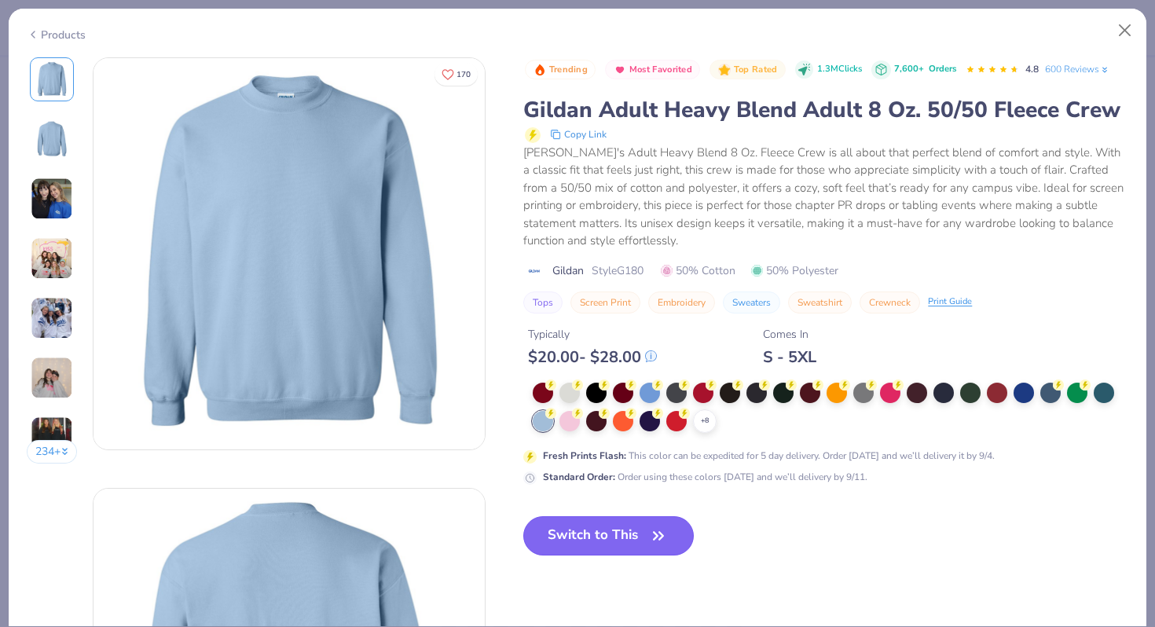
click at [581, 555] on button "Switch to This" at bounding box center [608, 535] width 170 height 39
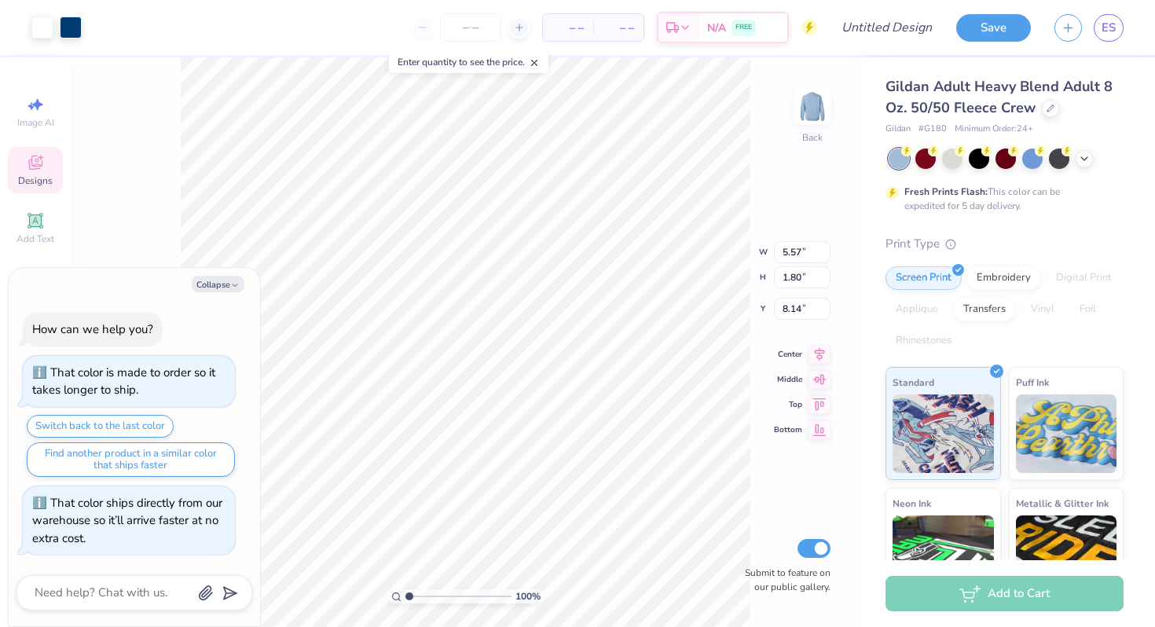
type textarea "x"
type input "4.15"
type textarea "x"
type input "11.47"
type input "3.71"
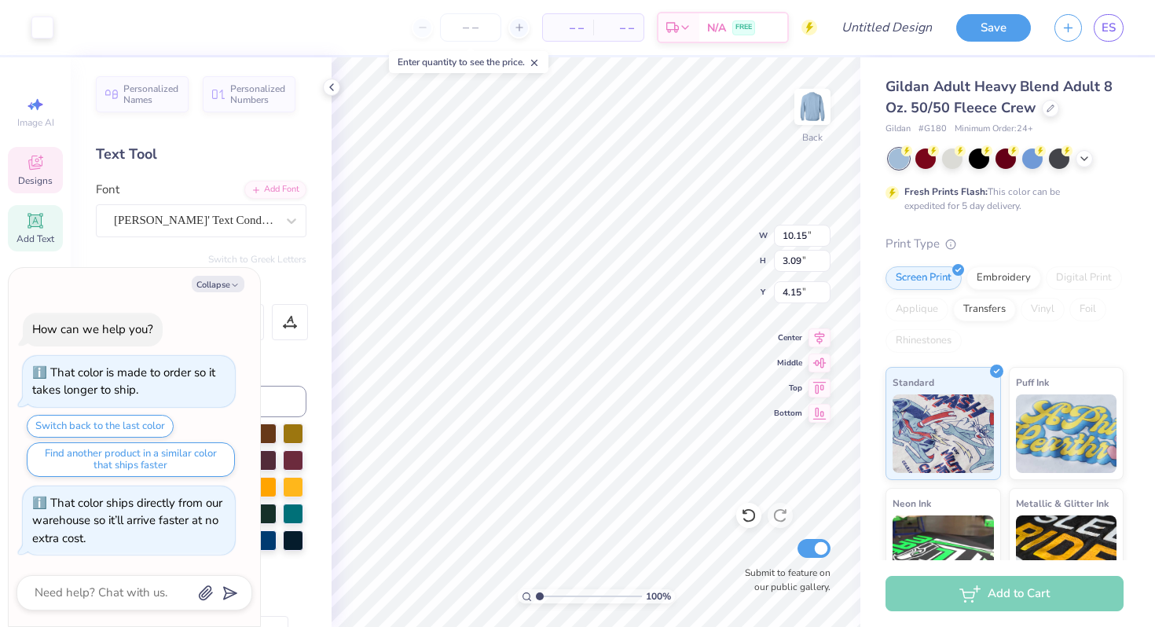
scroll to position [13, 2]
type textarea "x"
type textarea "OPHI"
type textarea "x"
type textarea "OPH"
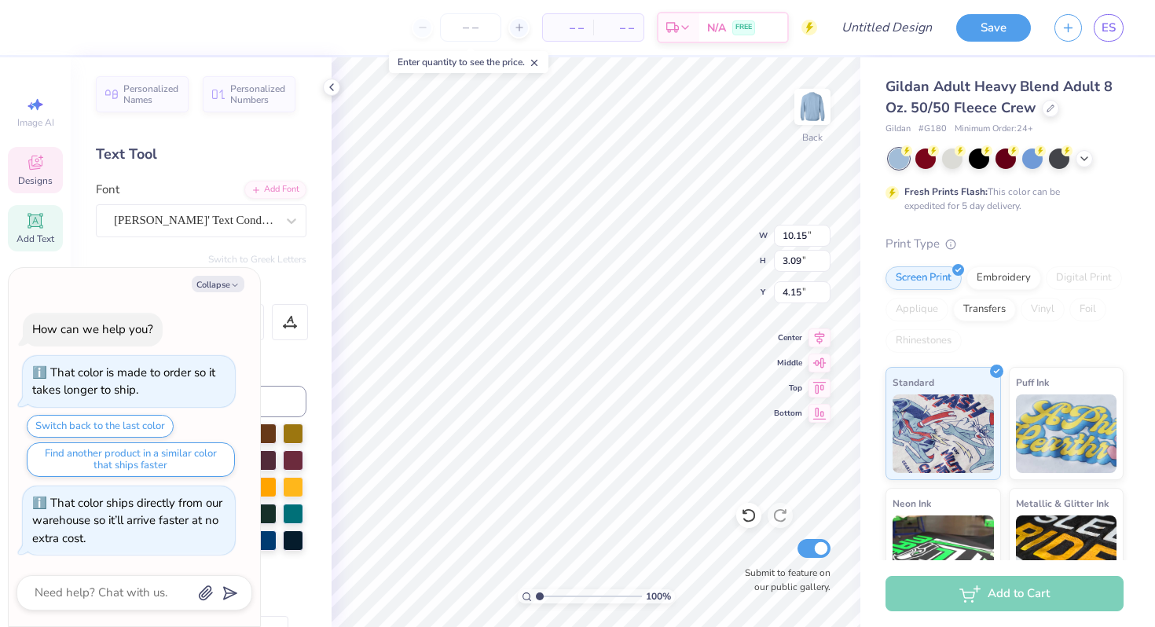
type textarea "x"
type textarea "OP"
type textarea "x"
type textarea "O"
type textarea "x"
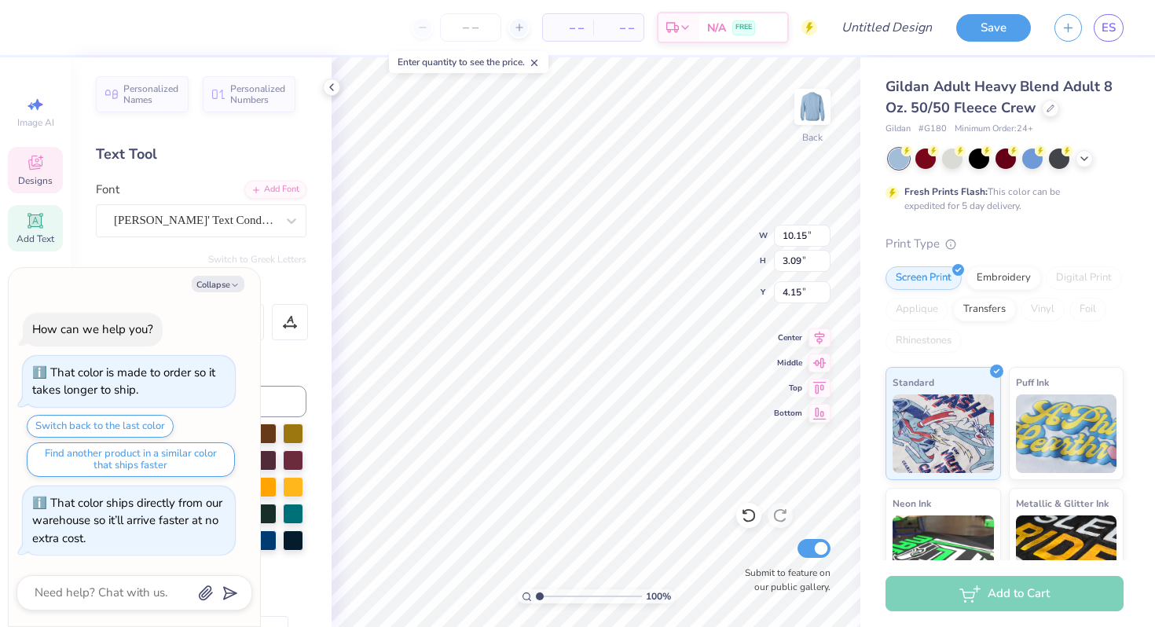
type textarea "x"
type textarea "H"
type textarea "x"
type textarea "Hi"
type textarea "x"
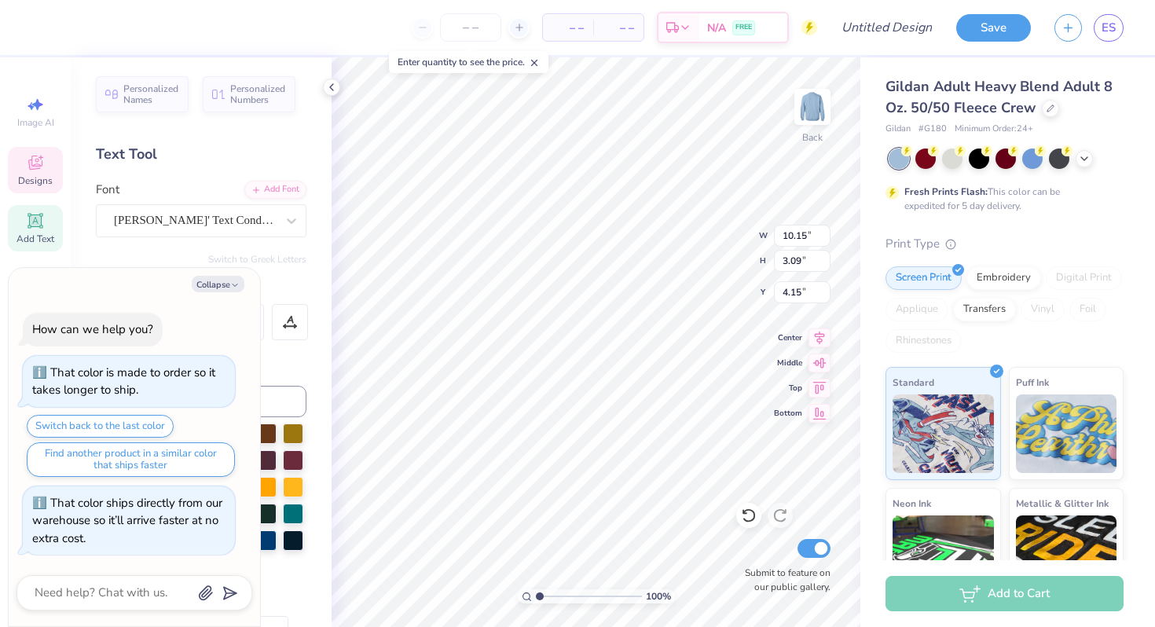
type textarea "Hip"
type textarea "x"
type textarea "Hips"
type textarea "x"
type textarea "Hips"
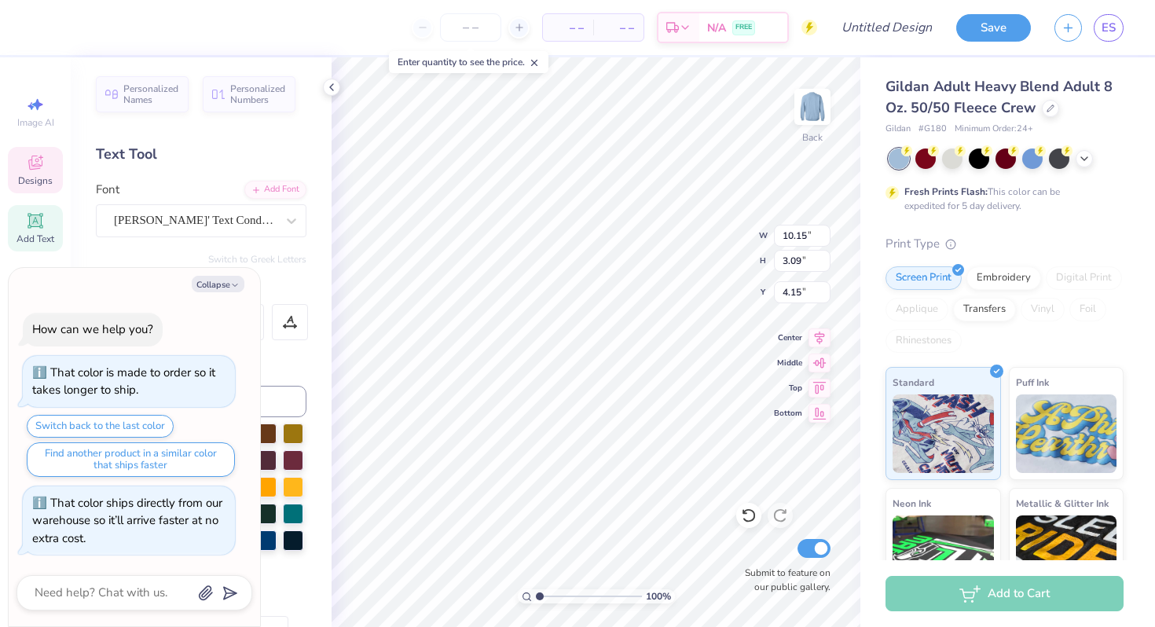
type textarea "x"
type textarea "Hips '"
type textarea "x"
type textarea "Hips 'N"
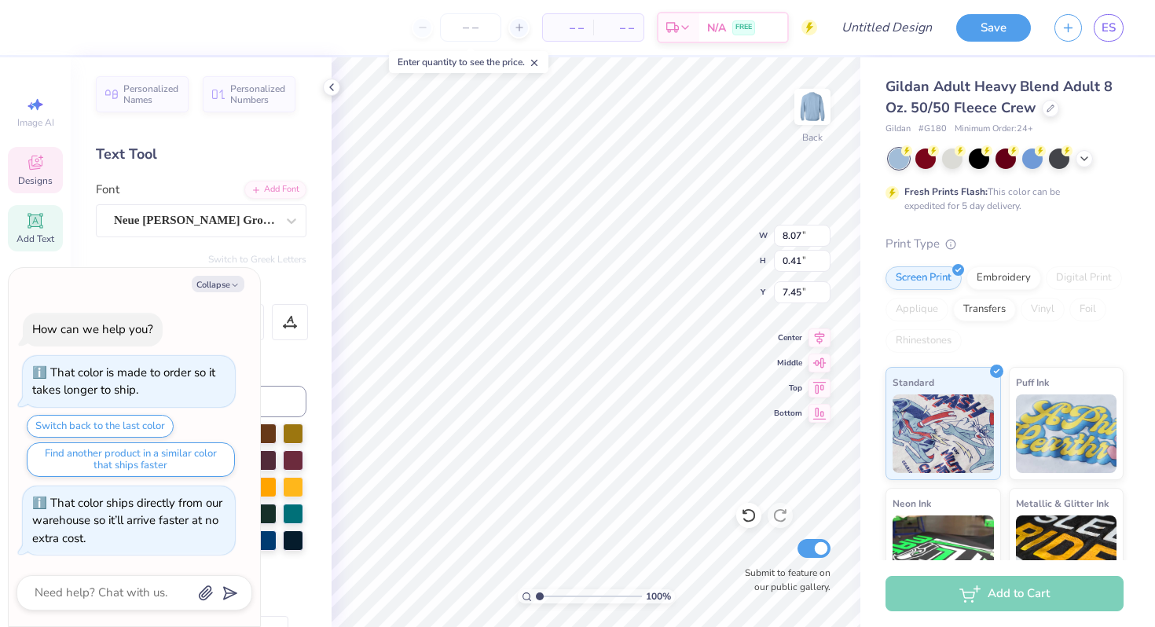
type textarea "x"
type textarea "ESTABLISHED 197"
type textarea "x"
type textarea "ESTABLISHED 17"
type textarea "x"
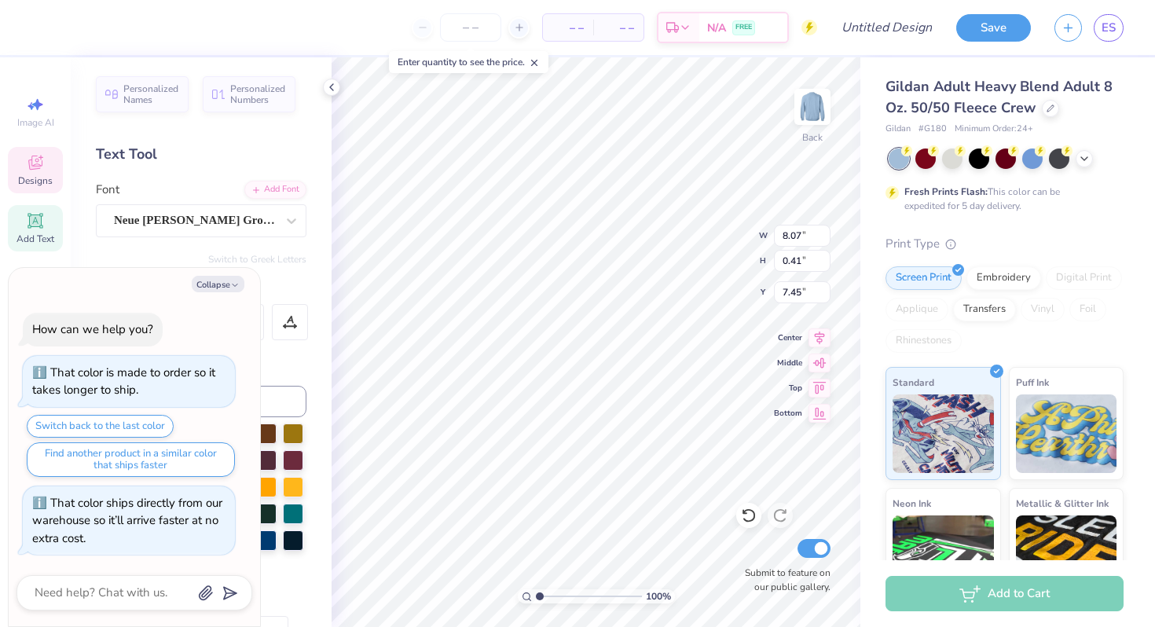
type textarea "ESTABLISHED 7"
type textarea "x"
type textarea "ESTABLISHE7"
type textarea "x"
type textarea "ESTABLISH7"
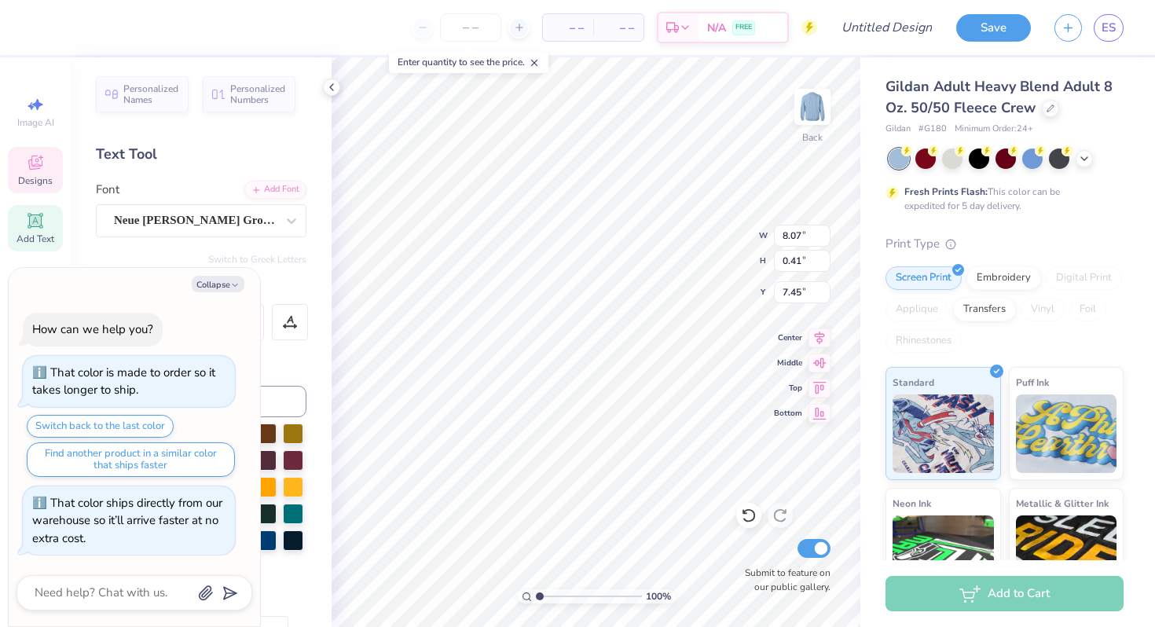
type textarea "x"
type textarea "ESTABLIS"
type textarea "x"
type textarea "ESTABLI"
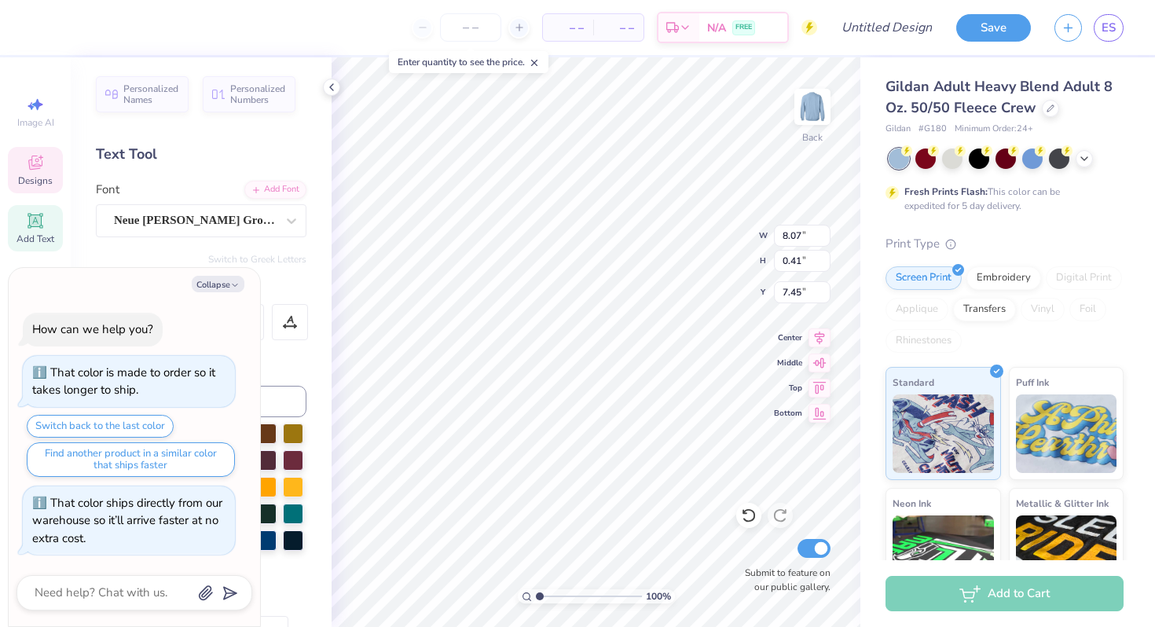
type textarea "x"
type textarea "ESTABL"
type textarea "x"
type textarea "ESTAB"
type textarea "x"
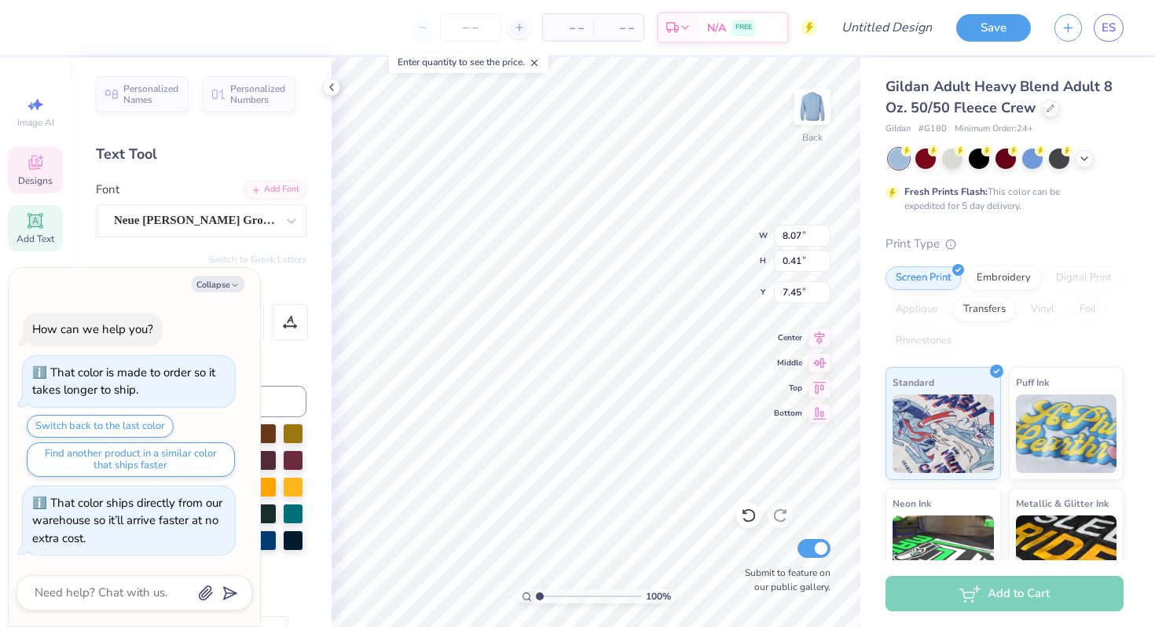
type textarea "EST"
type textarea "x"
type textarea "ES"
type textarea "x"
type textarea "E"
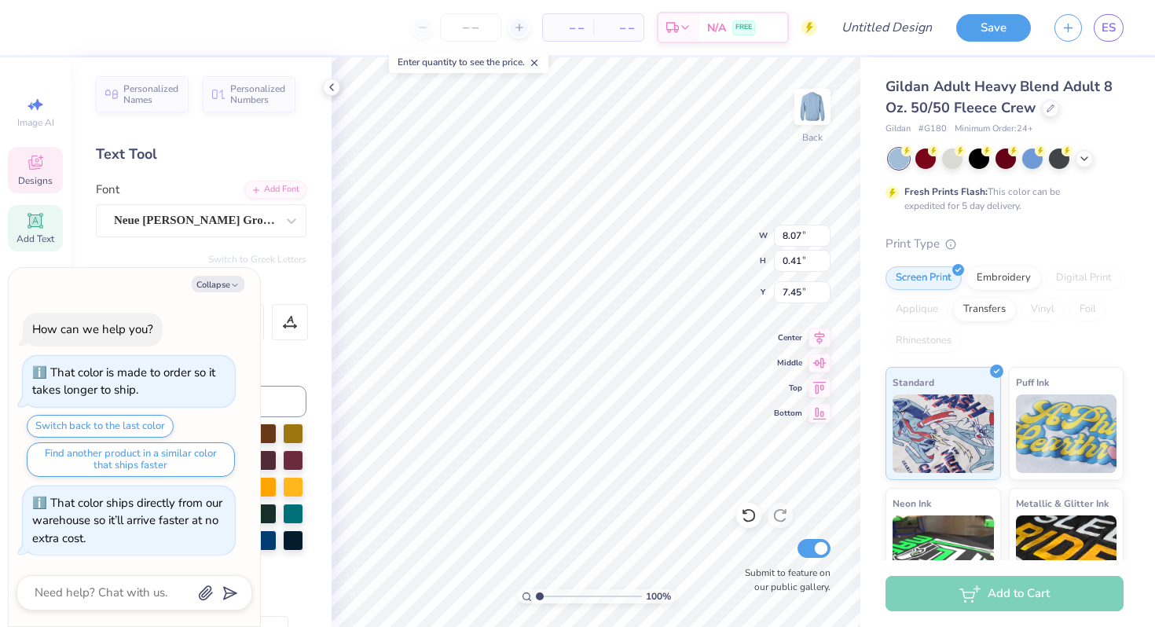
scroll to position [13, 2]
type textarea "x"
type textarea "H"
type textarea "x"
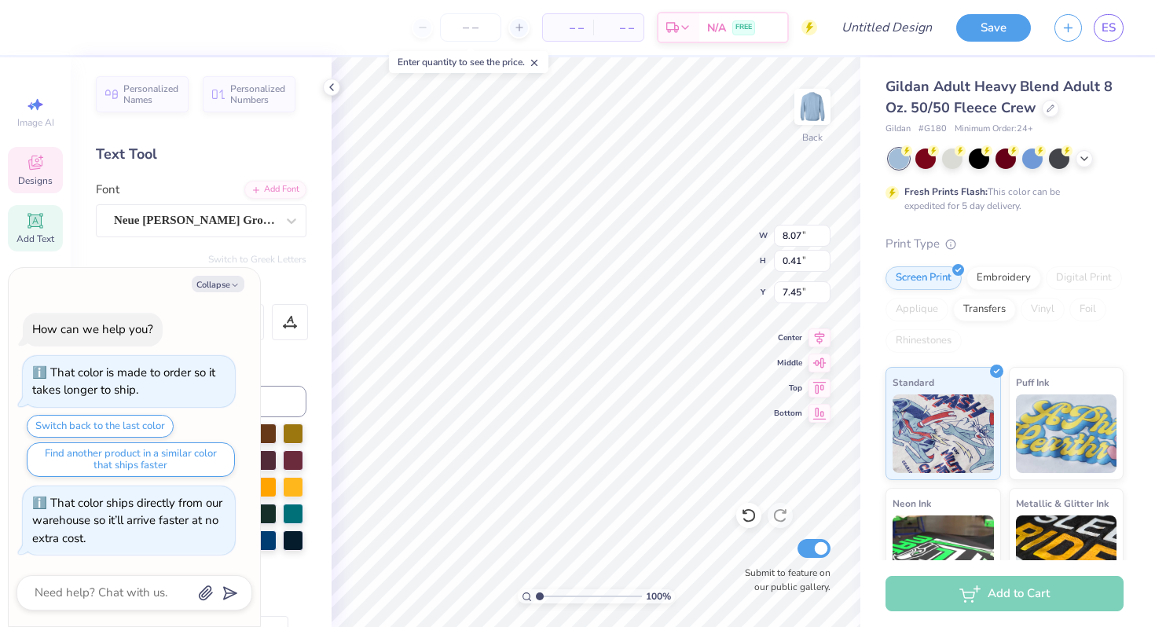
type textarea "Ha"
type textarea "x"
type textarea "Har"
type textarea "x"
type textarea "Harm"
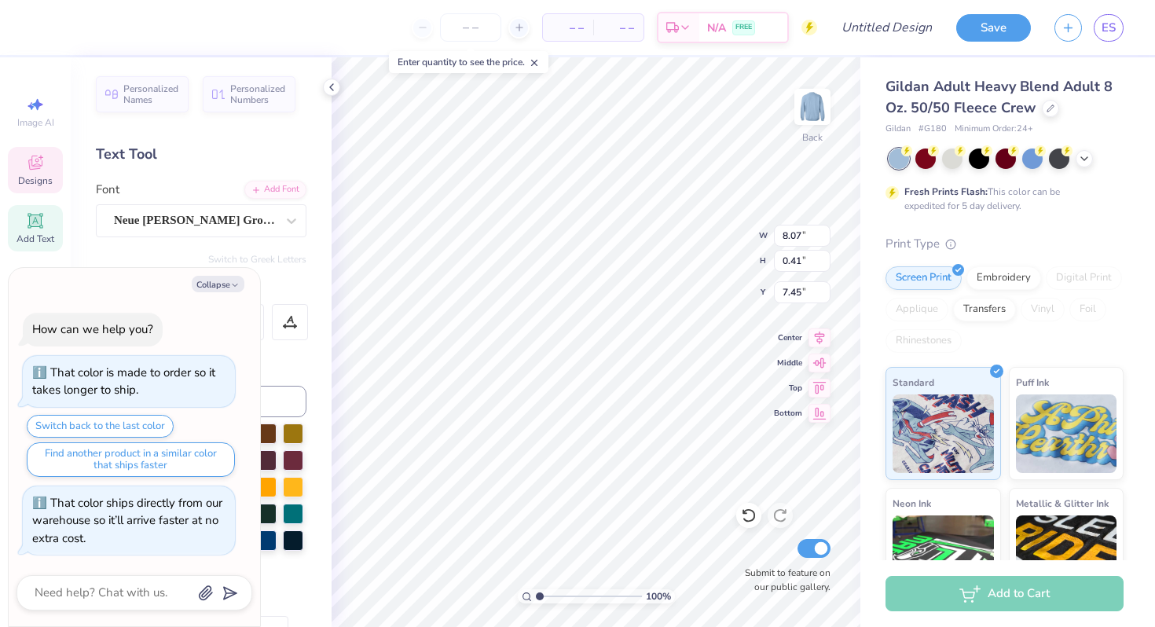
type textarea "x"
type textarea "Harmo"
type textarea "x"
type textarea "Harmony"
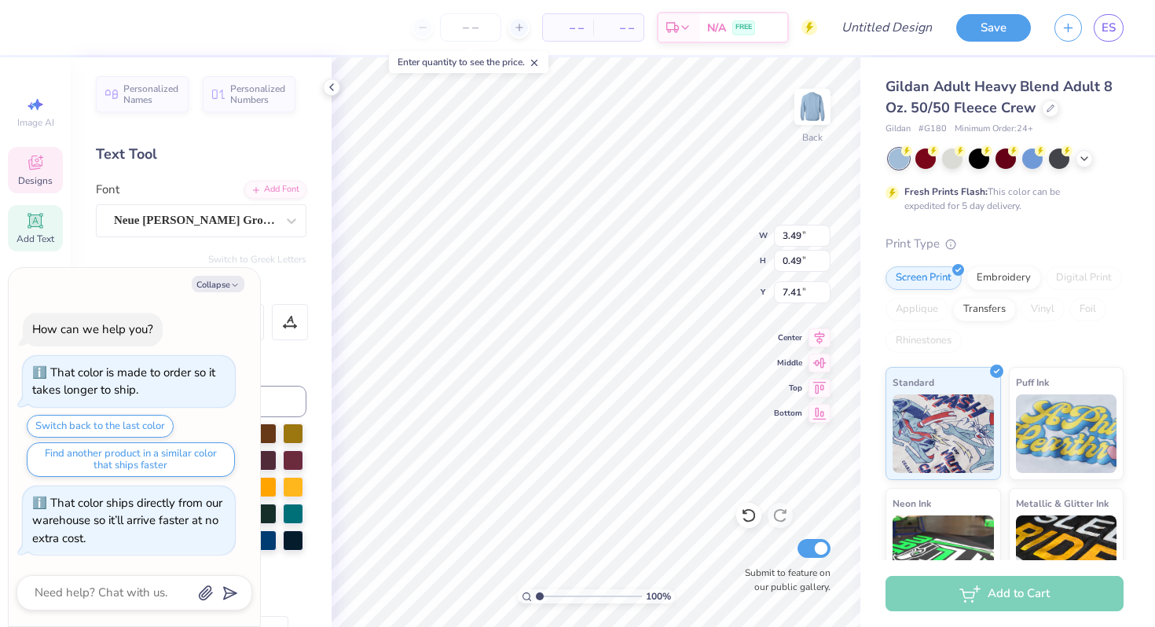
type textarea "x"
type input "7.34"
type textarea "x"
type input "7.23"
type input "1.01"
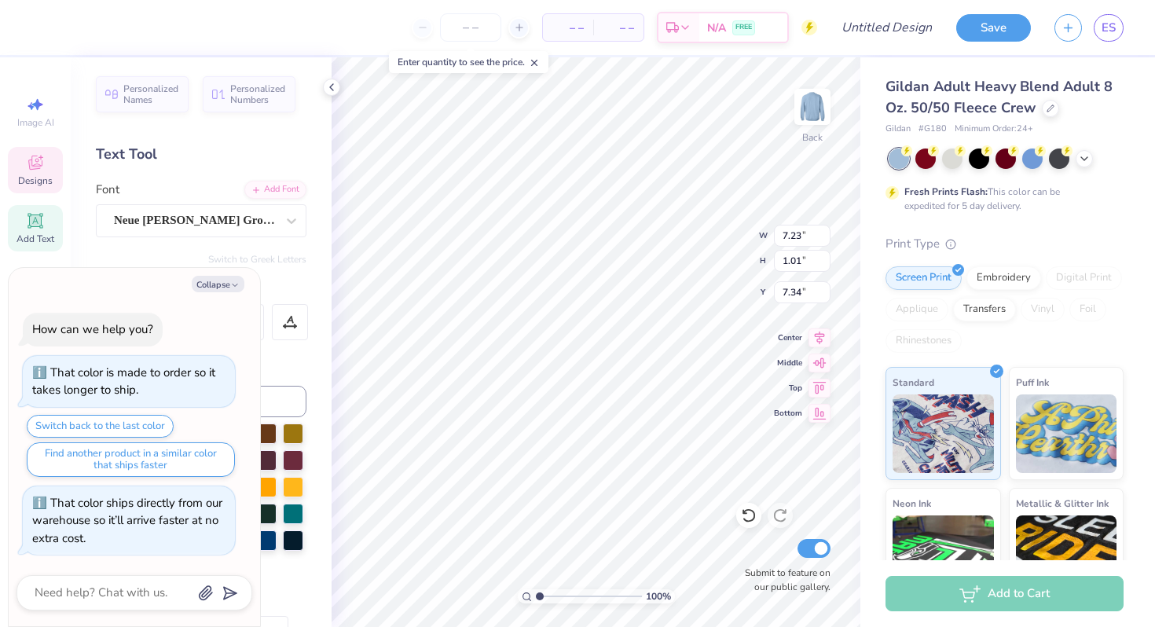
type textarea "x"
type input "7.33"
type textarea "x"
type input "6.17"
type textarea "x"
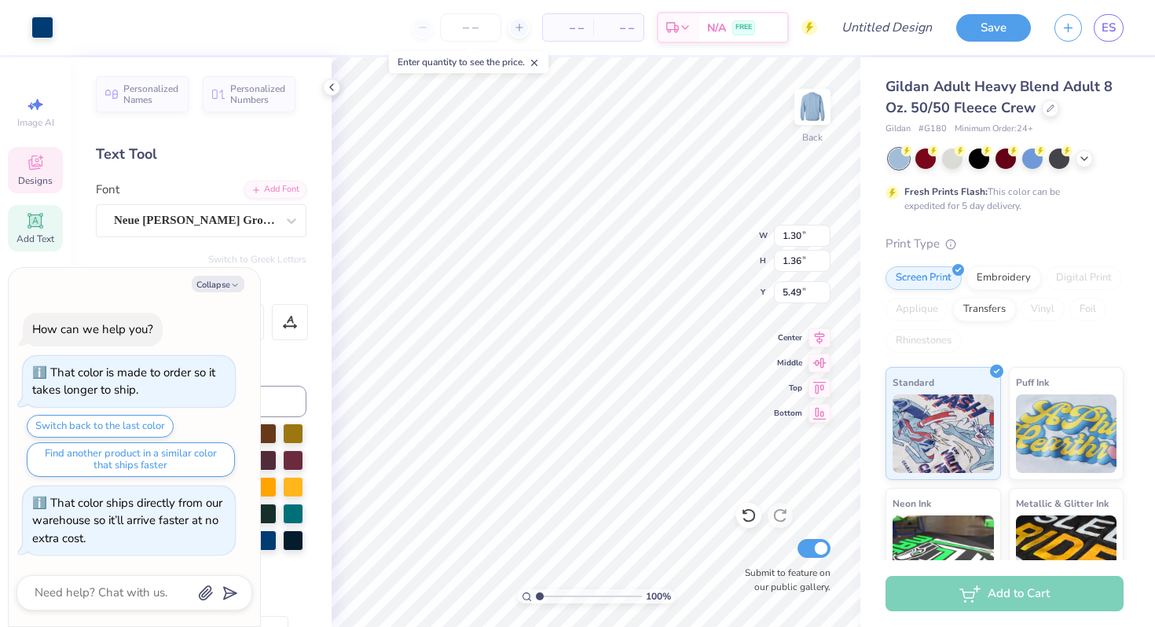
type input "5.73"
type textarea "x"
type input "3.71"
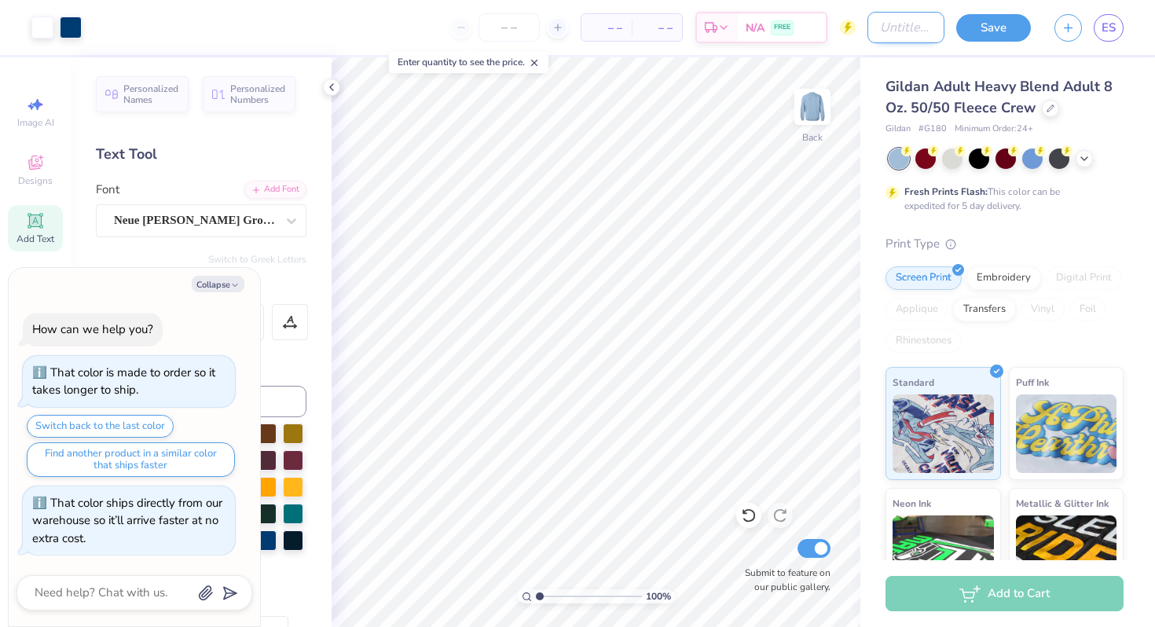
click at [881, 37] on input "Design Title" at bounding box center [905, 27] width 77 height 31
type textarea "x"
type input "C"
type textarea "x"
type input "Cr"
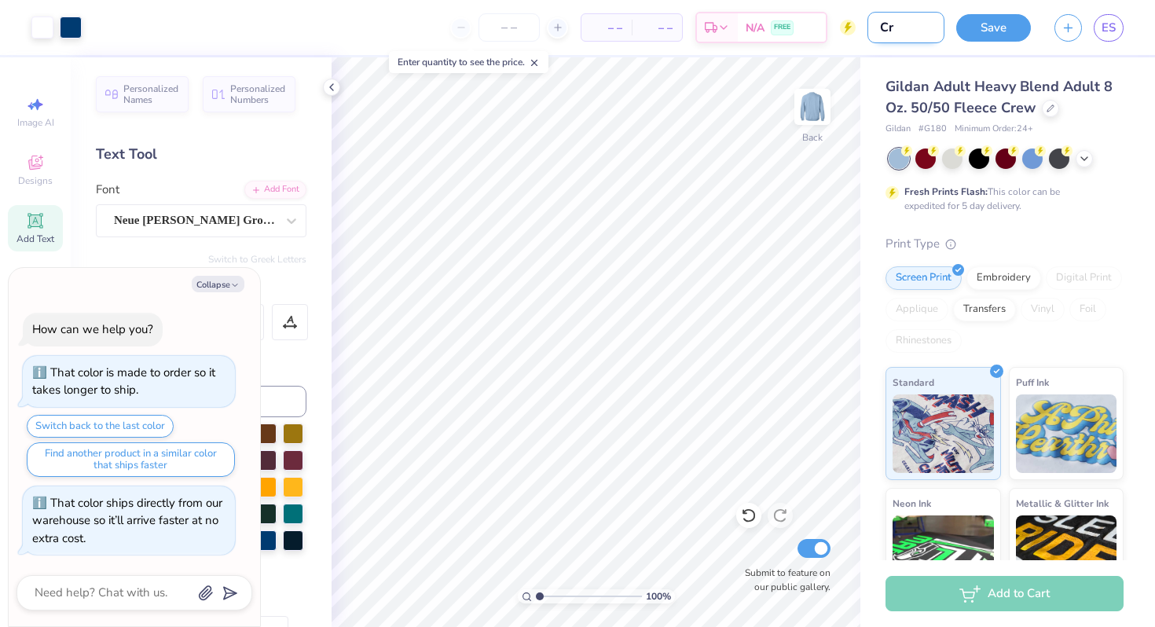
type textarea "x"
type input "Cre"
type textarea "x"
type input "Crew"
type textarea "x"
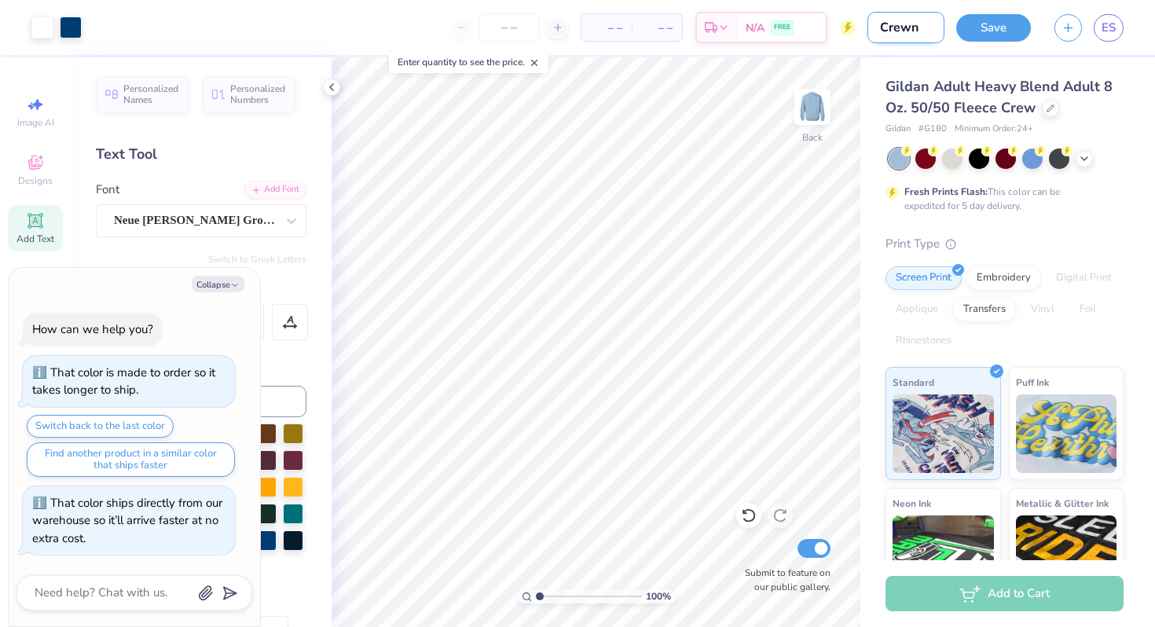
type input "Crewne"
type textarea "x"
type input "Crewnec"
type textarea "x"
type input "Crewneck"
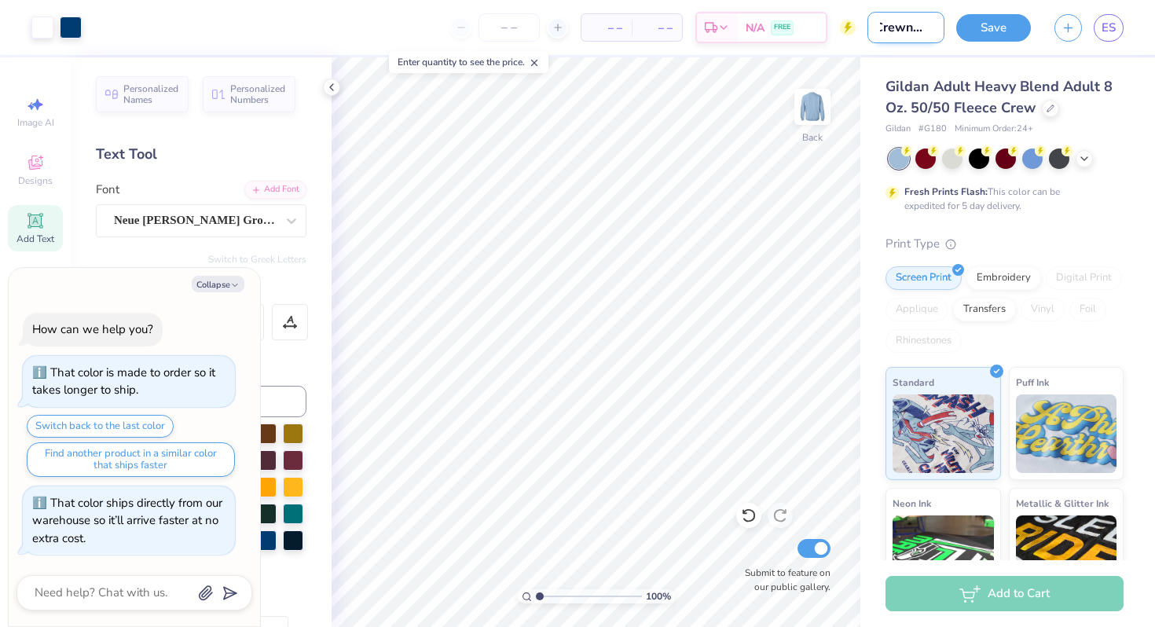
type textarea "x"
type input "Crewneck?"
click at [992, 33] on button "Save" at bounding box center [993, 25] width 75 height 27
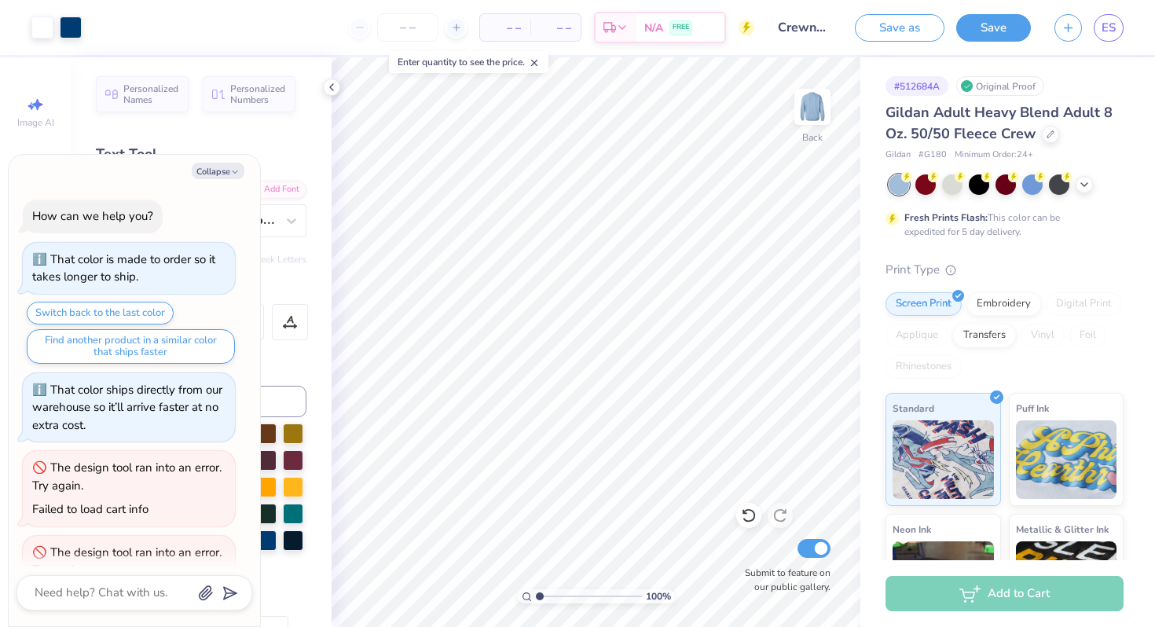
scroll to position [56, 0]
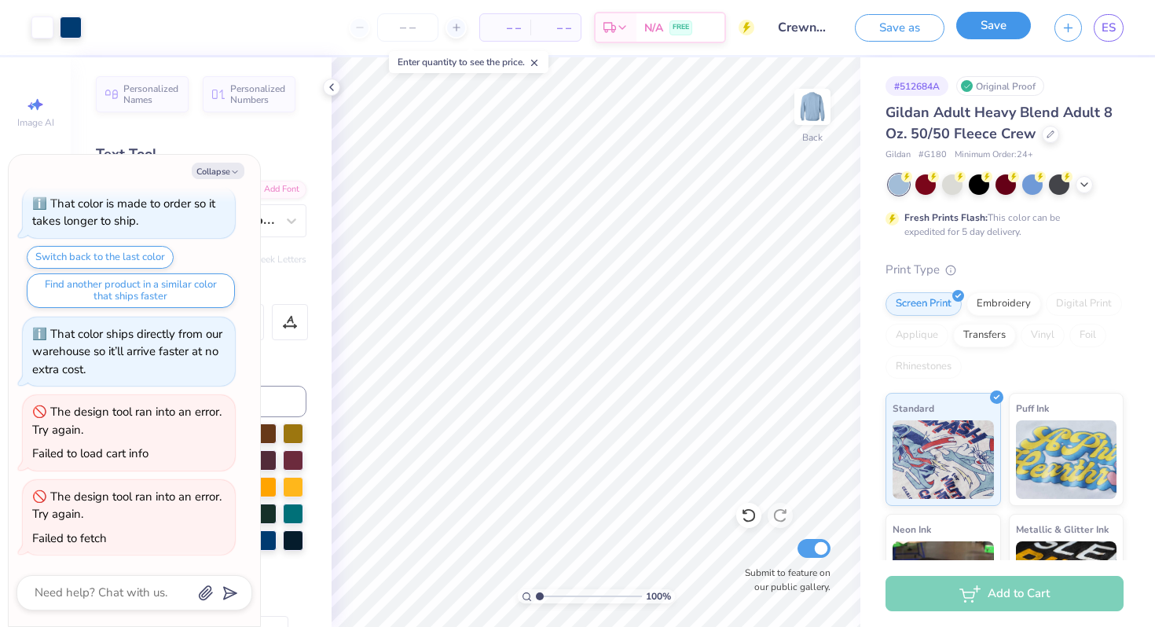
click at [999, 32] on button "Save" at bounding box center [993, 25] width 75 height 27
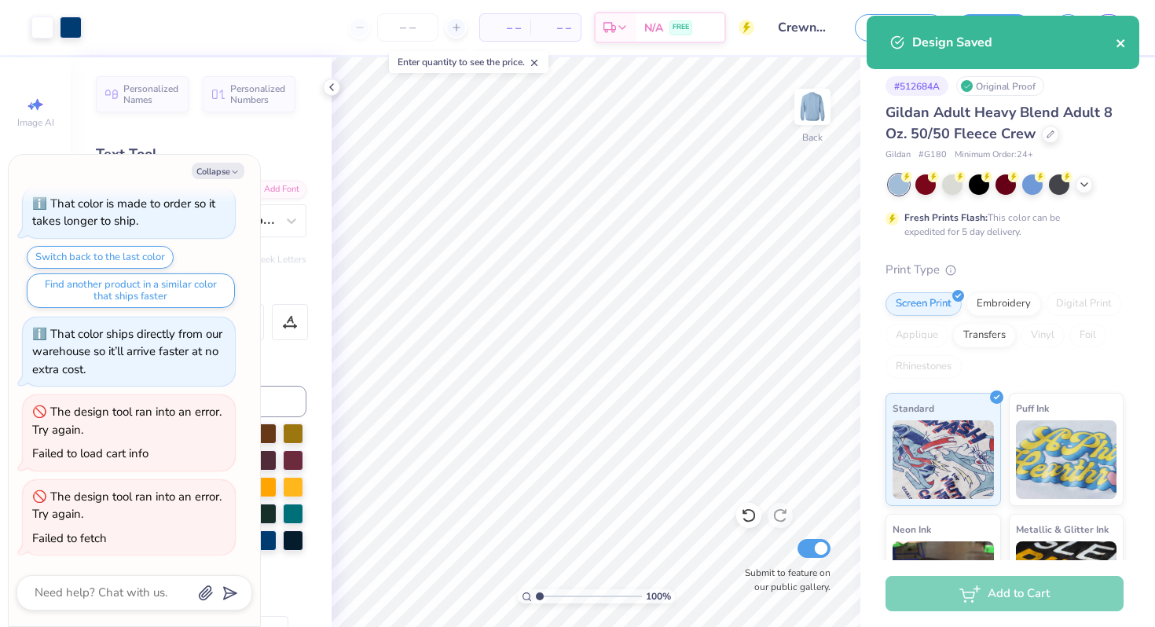
click at [1123, 44] on icon "close" at bounding box center [1121, 43] width 11 height 13
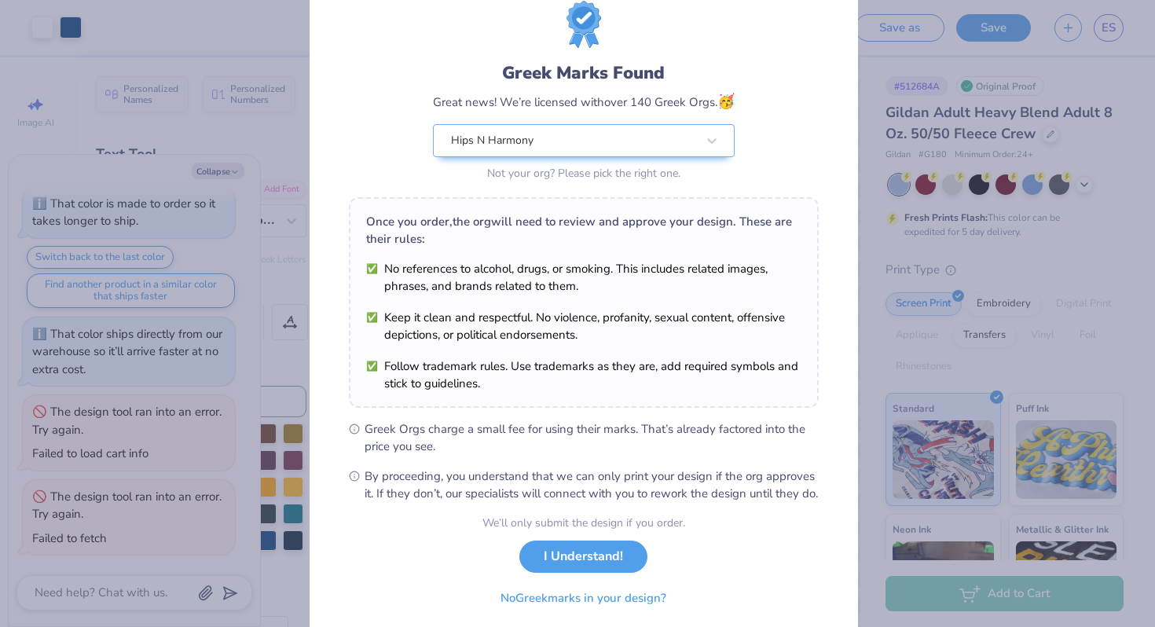
scroll to position [108, 0]
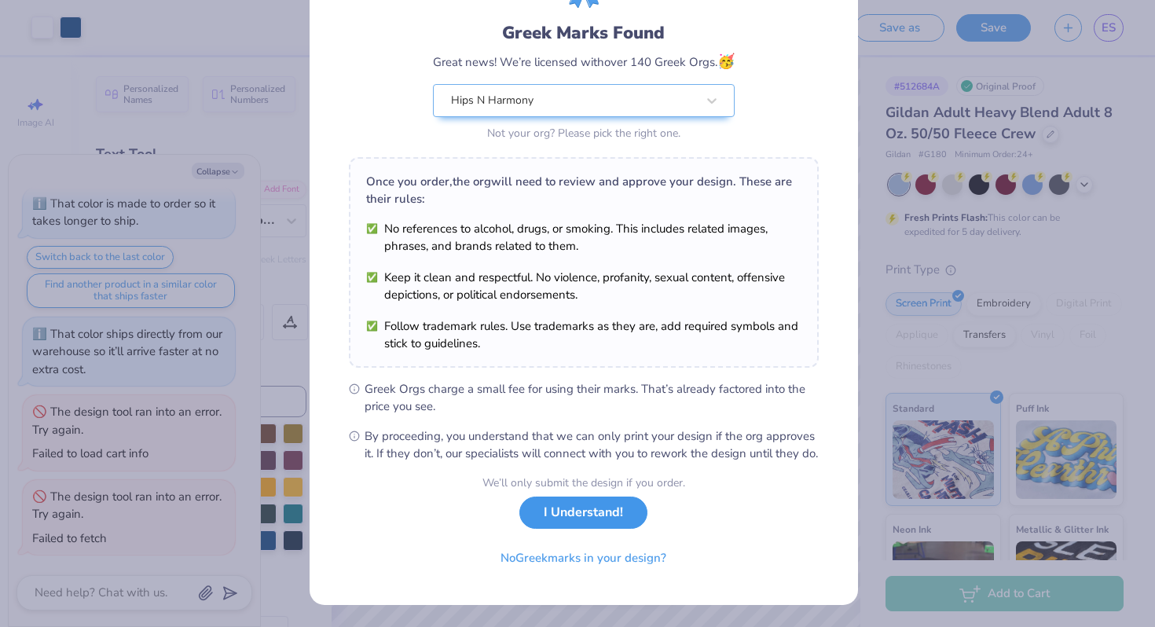
click at [581, 524] on button "I Understand!" at bounding box center [583, 513] width 128 height 32
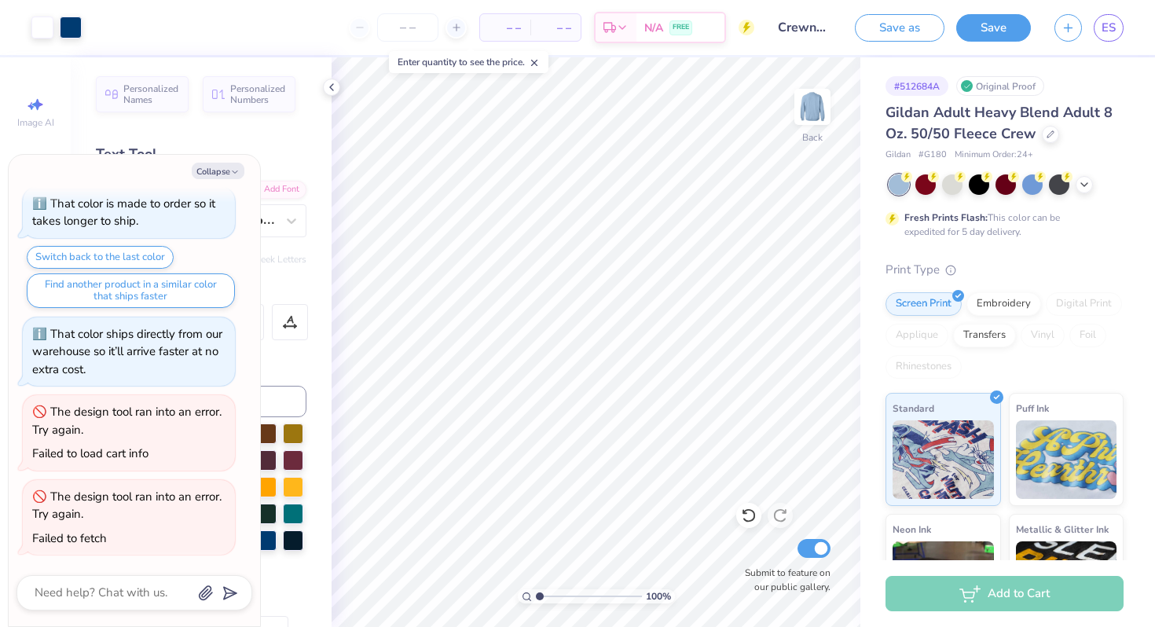
scroll to position [0, 0]
type textarea "x"
click at [1118, 27] on link "ES" at bounding box center [1109, 27] width 30 height 27
